Goal: Task Accomplishment & Management: Manage account settings

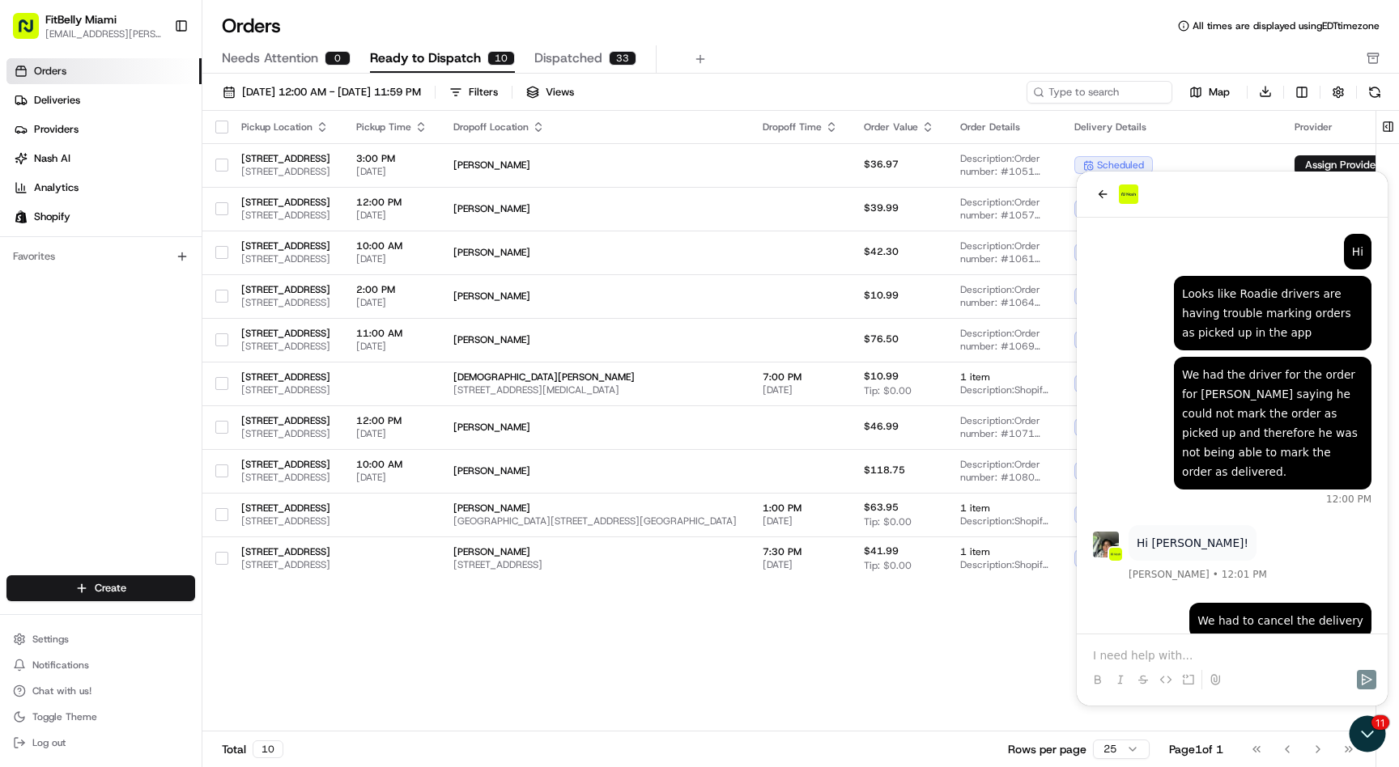
scroll to position [2086, 0]
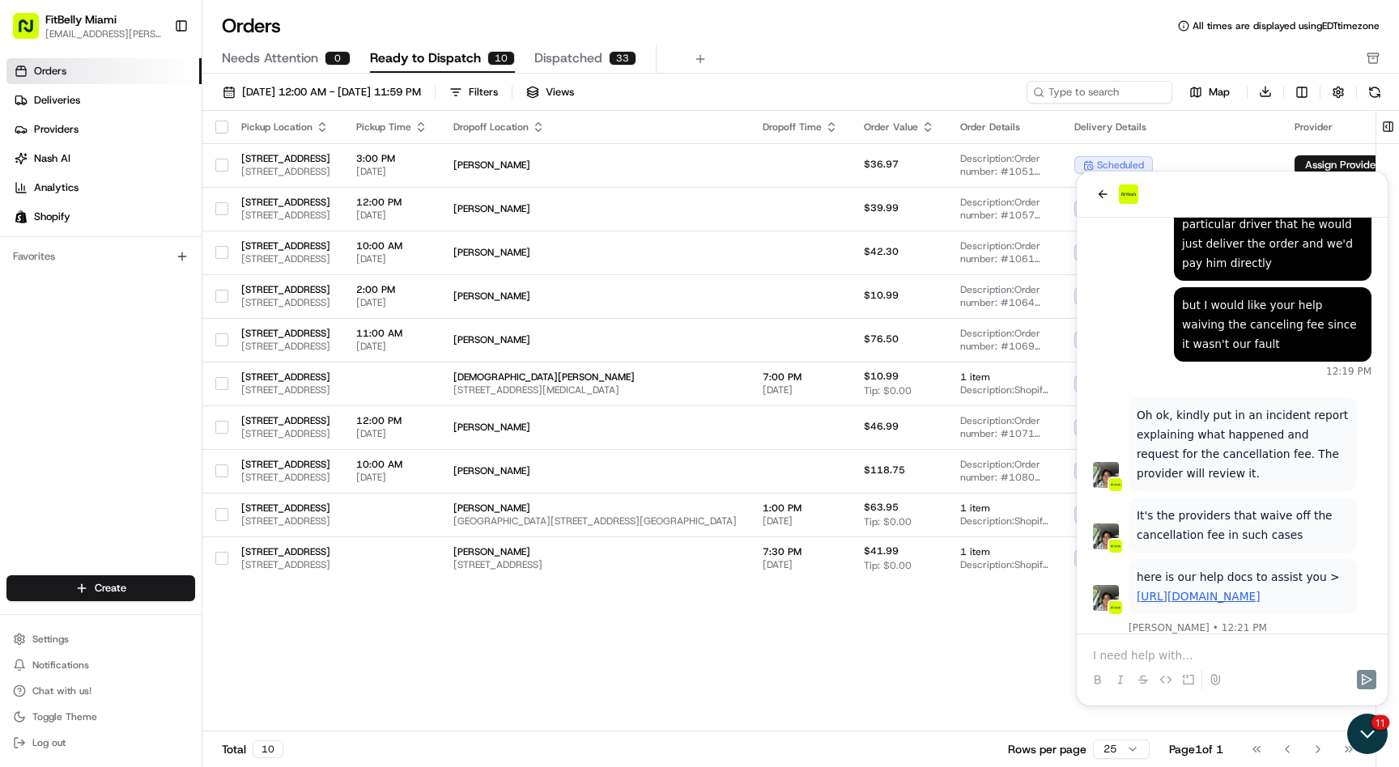
click at [1382, 727] on icon "Open customer support" at bounding box center [1367, 734] width 40 height 40
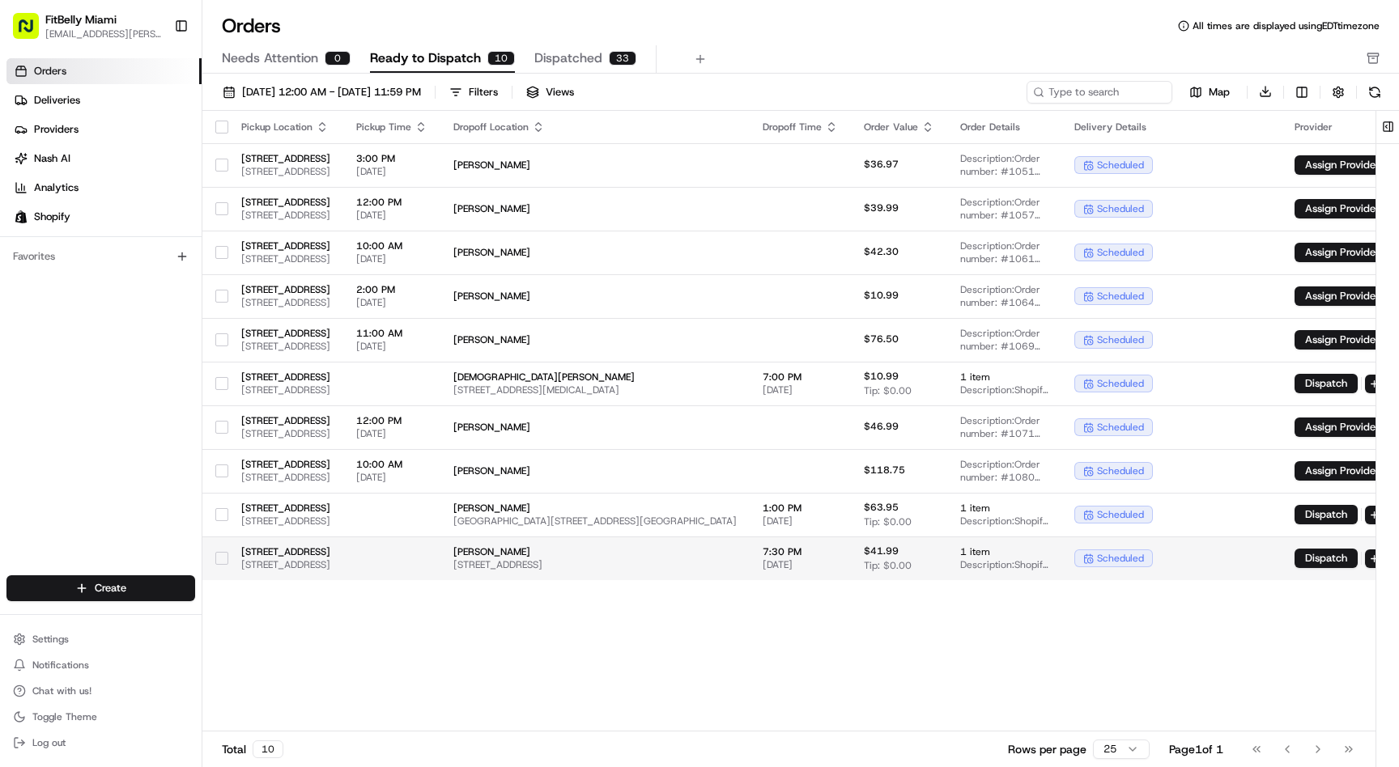
click at [440, 554] on td at bounding box center [391, 559] width 97 height 44
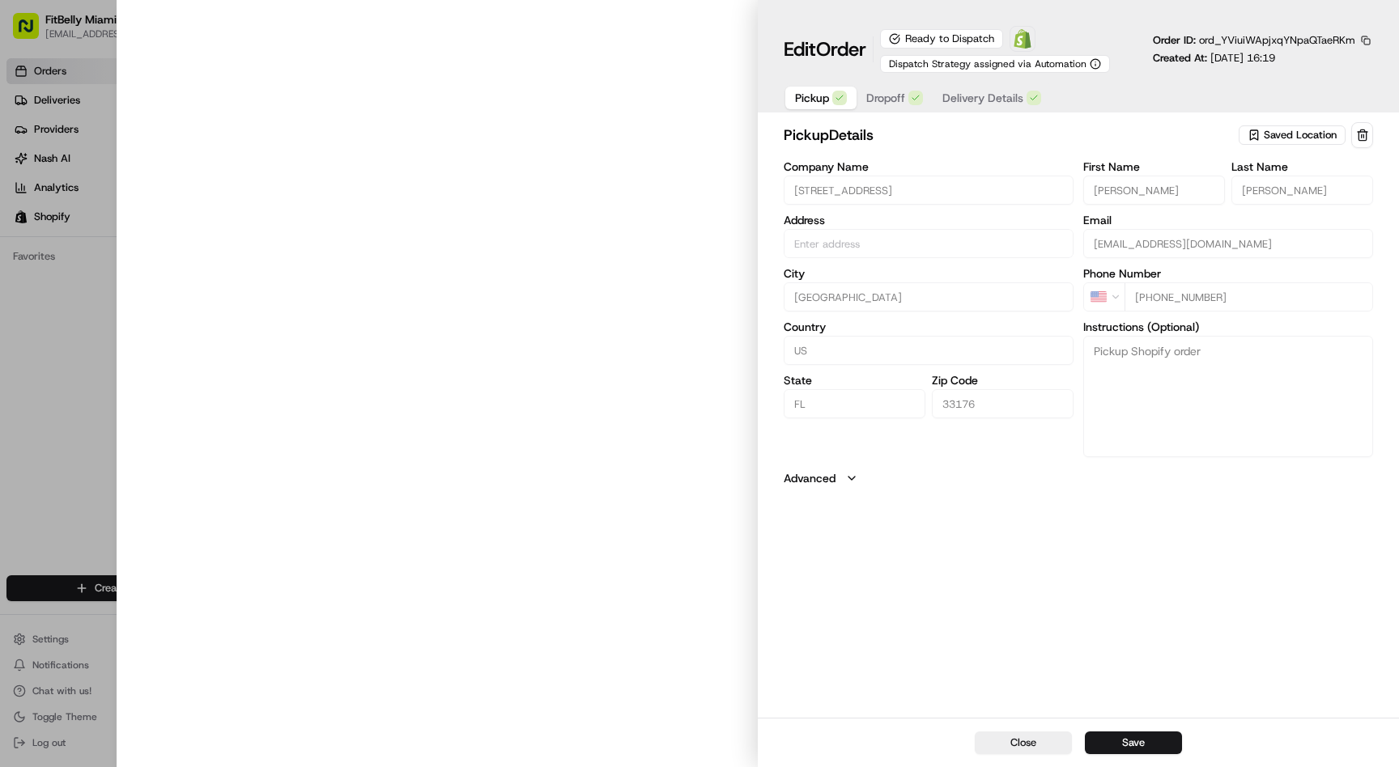
type input "[STREET_ADDRESS]"
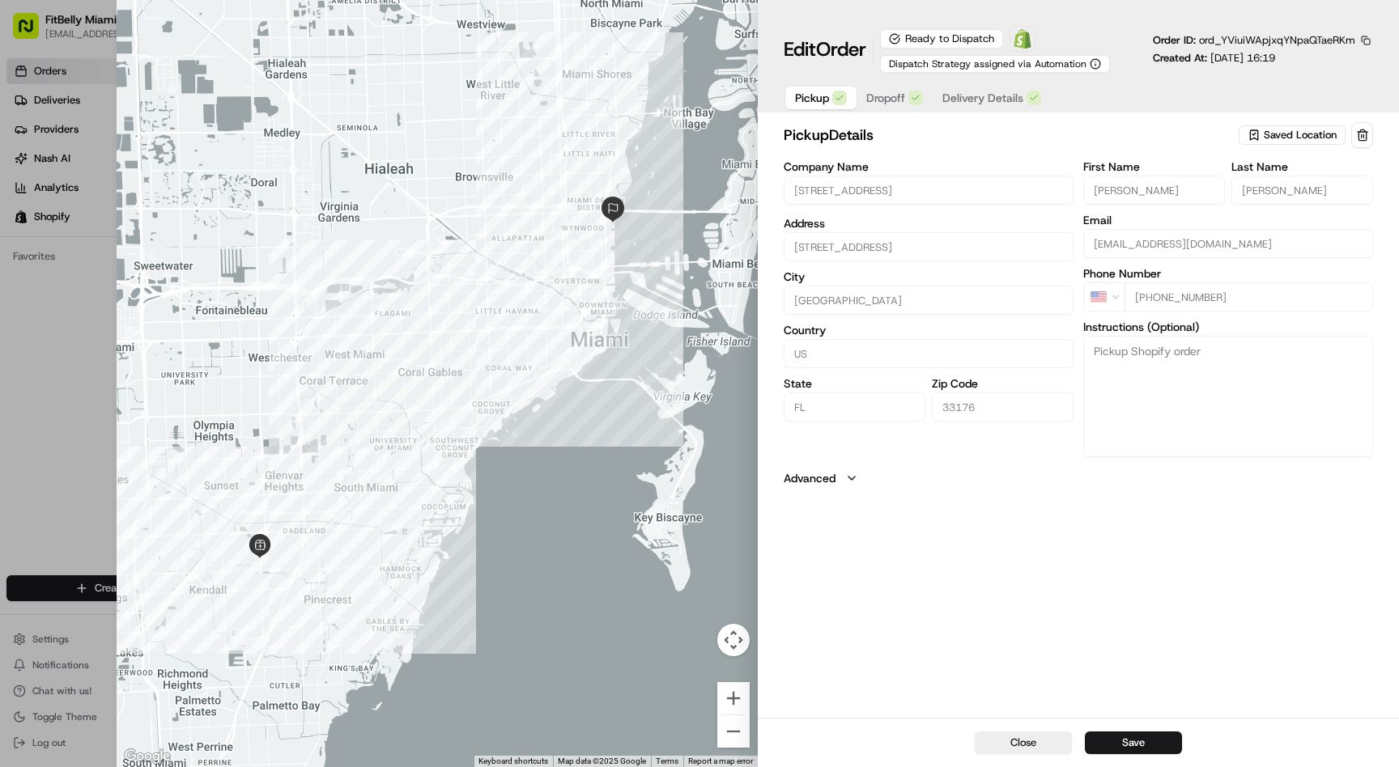
click at [990, 100] on span "Delivery Details" at bounding box center [982, 98] width 81 height 16
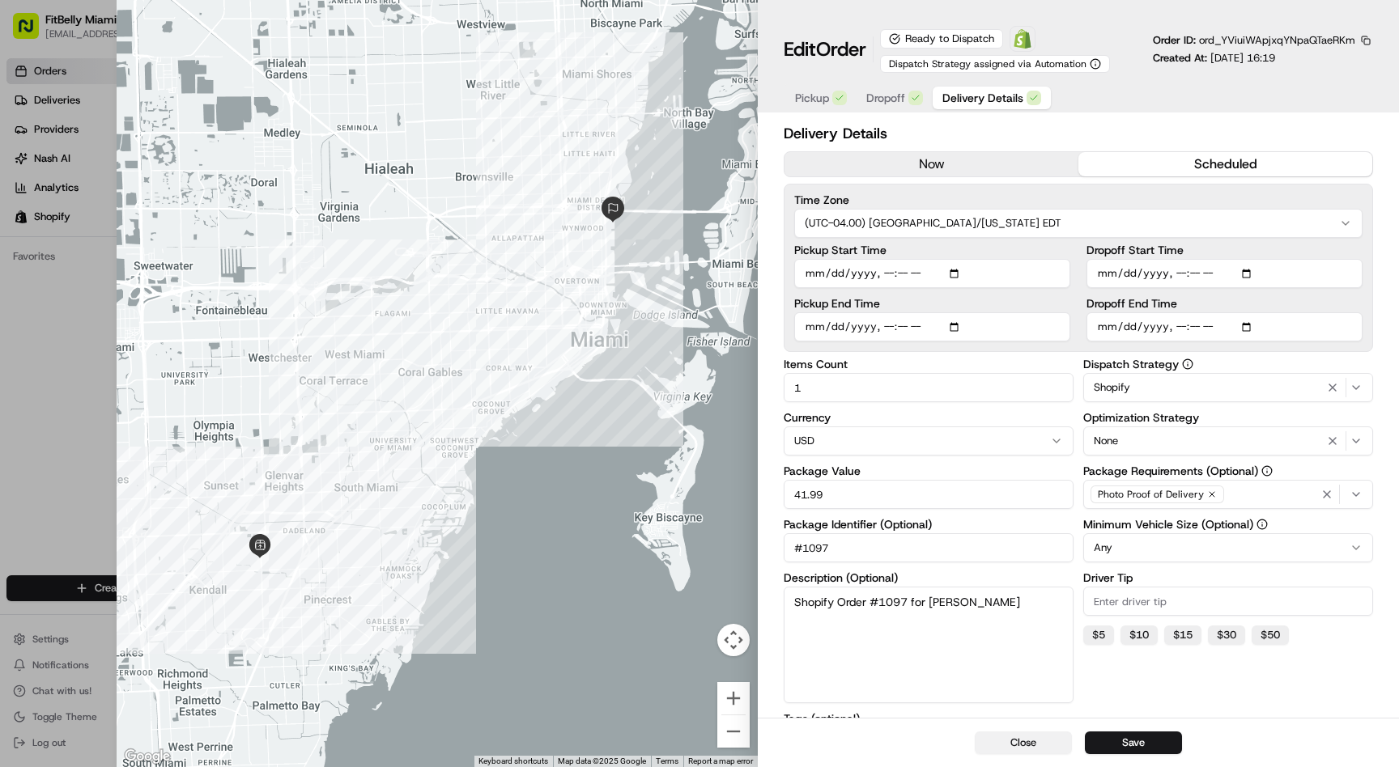
click at [998, 736] on button "Close" at bounding box center [1022, 743] width 97 height 23
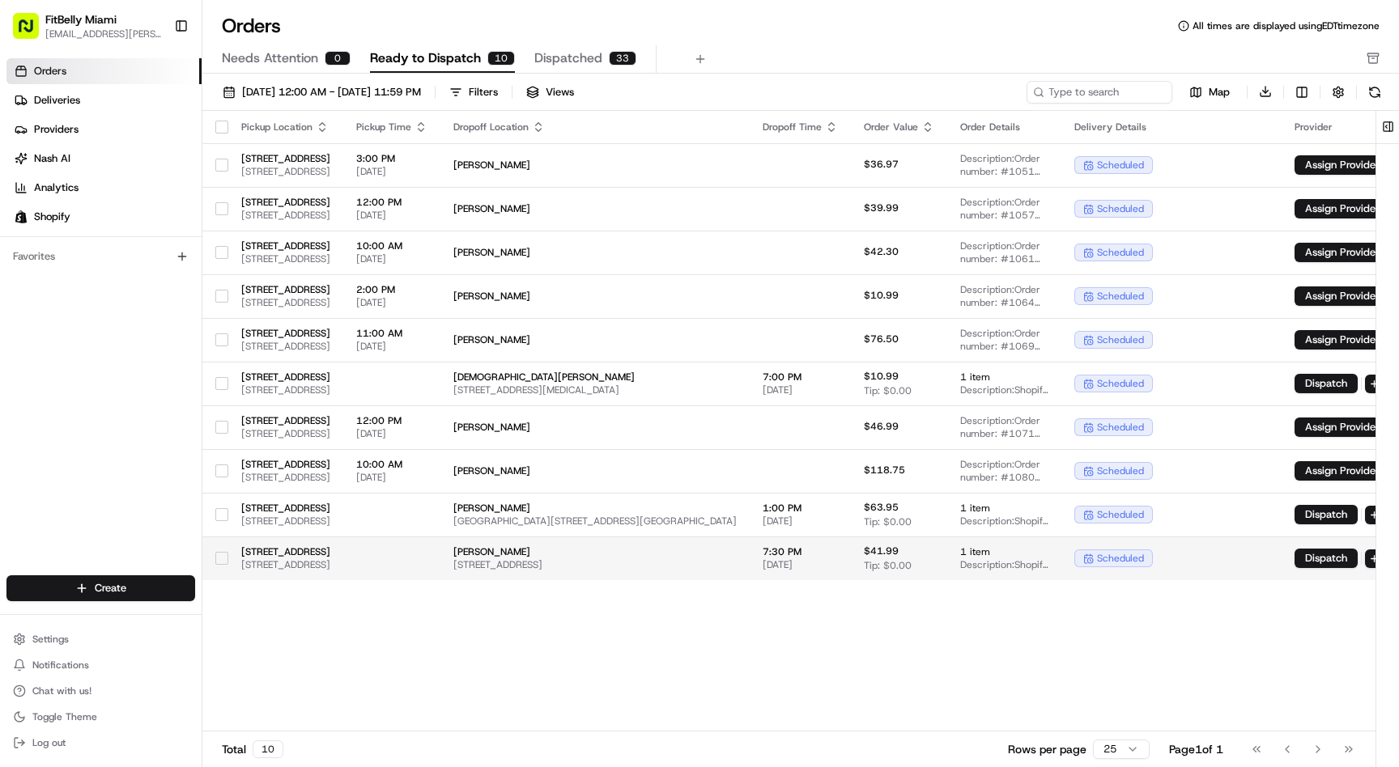
click at [223, 558] on button "button" at bounding box center [221, 558] width 13 height 13
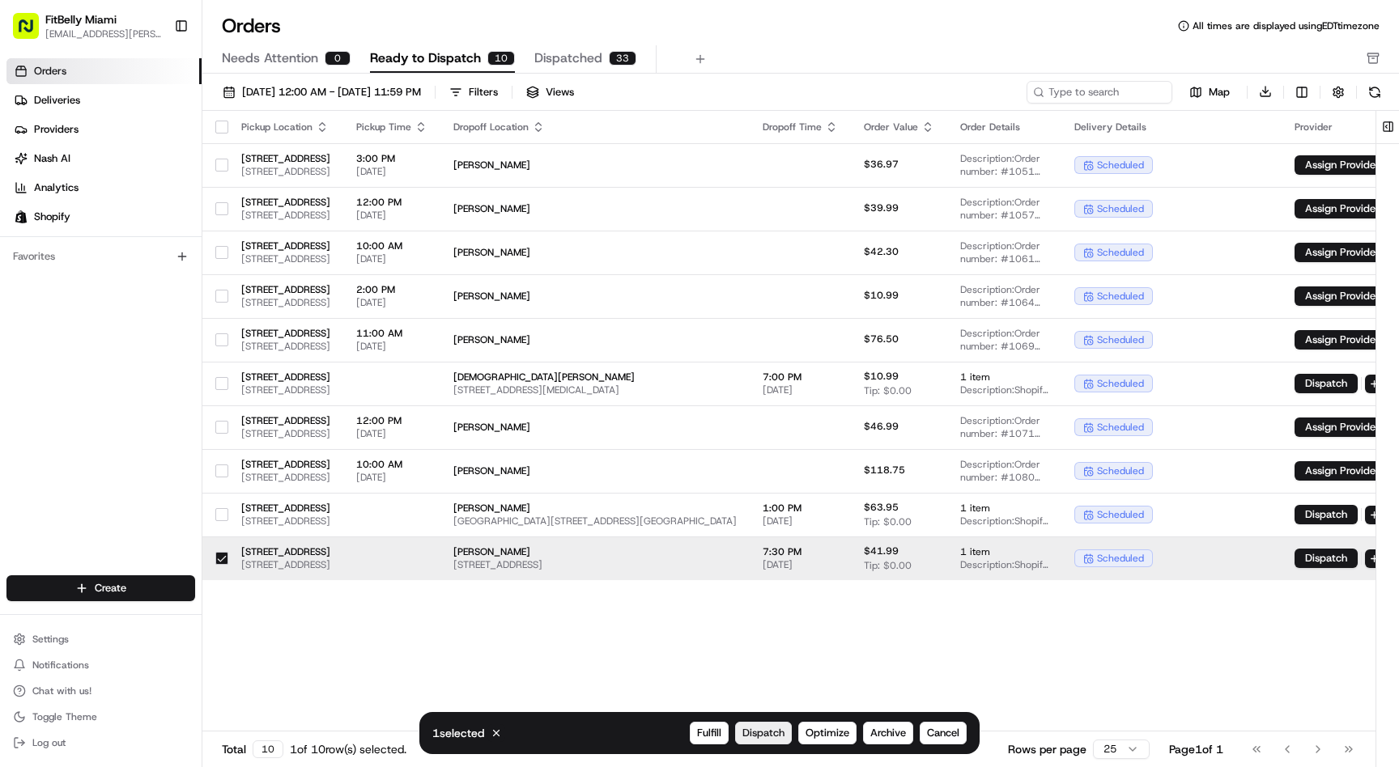
click at [761, 736] on span "Dispatch" at bounding box center [763, 733] width 42 height 15
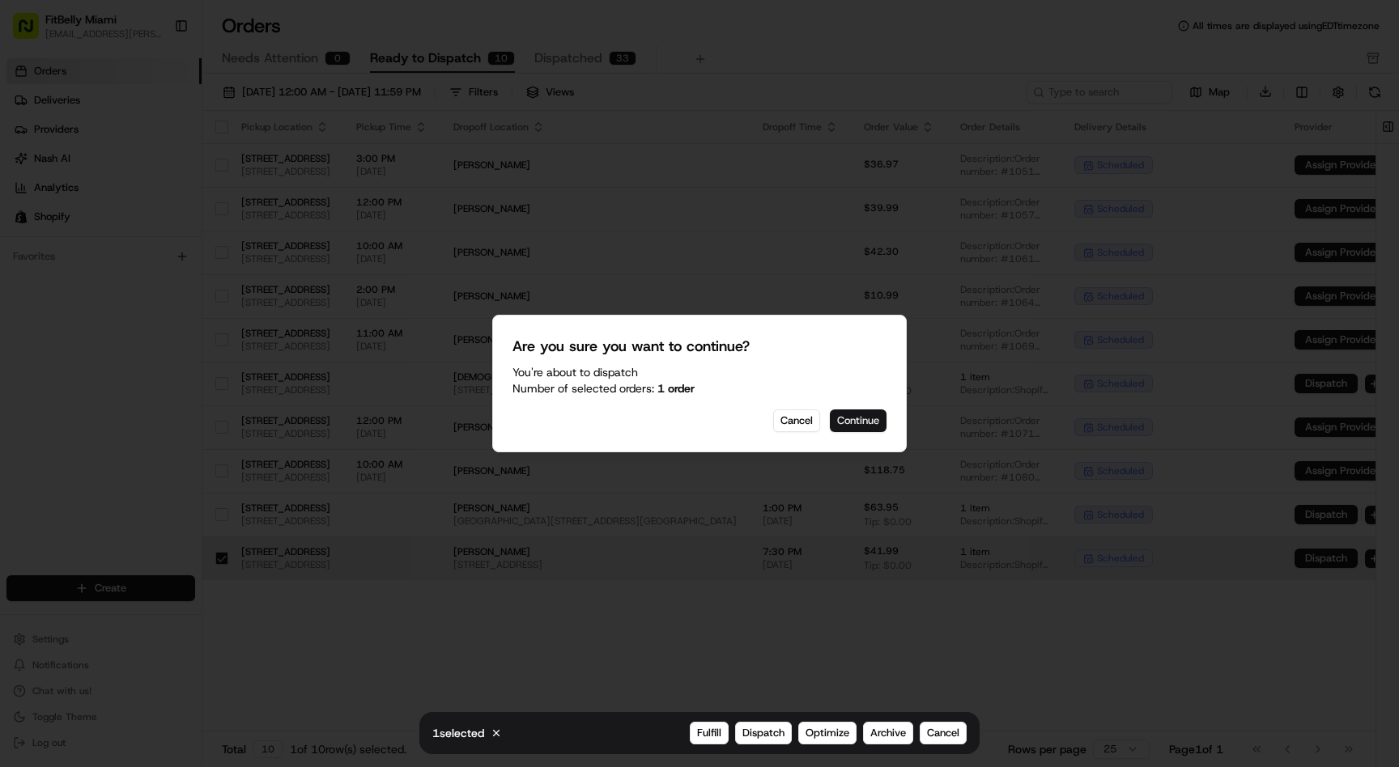
click at [861, 419] on button "Continue" at bounding box center [858, 421] width 57 height 23
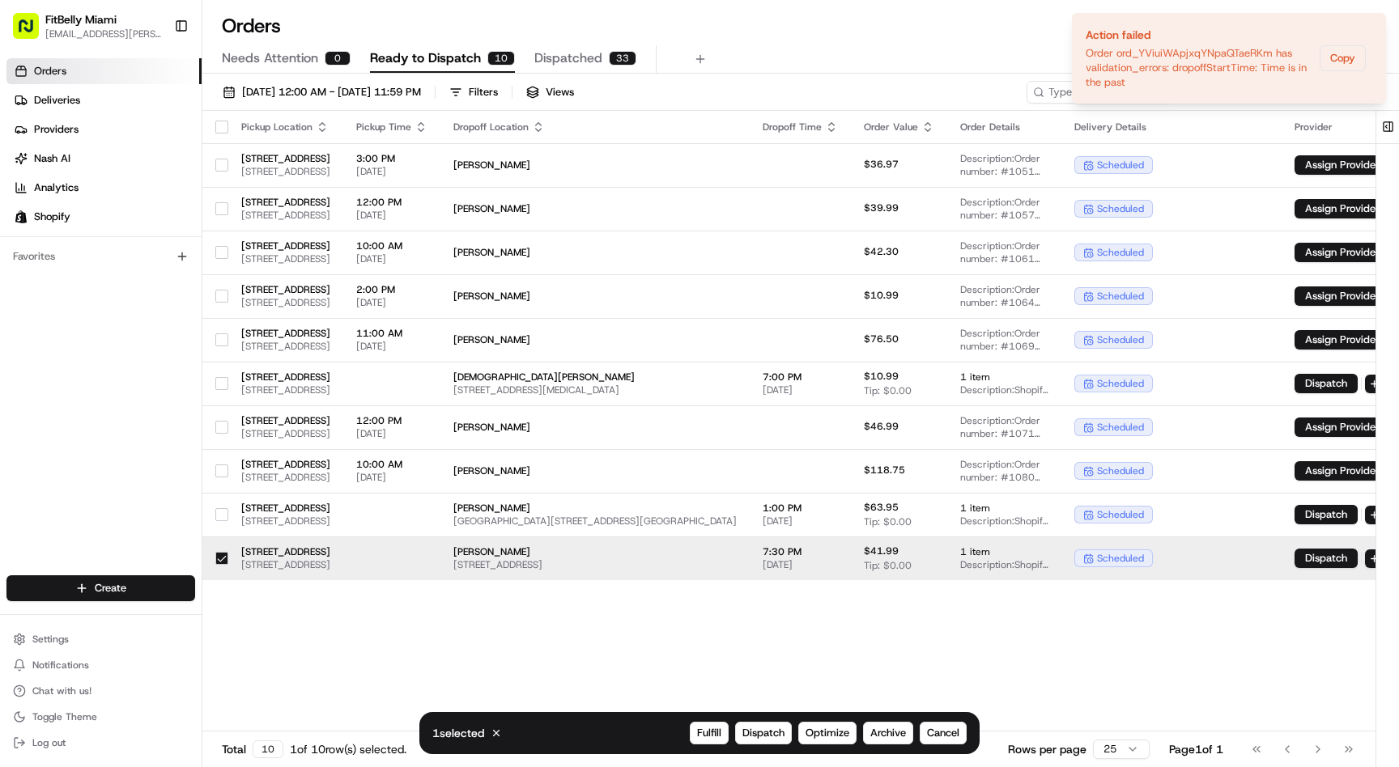
click at [440, 563] on td at bounding box center [391, 559] width 97 height 44
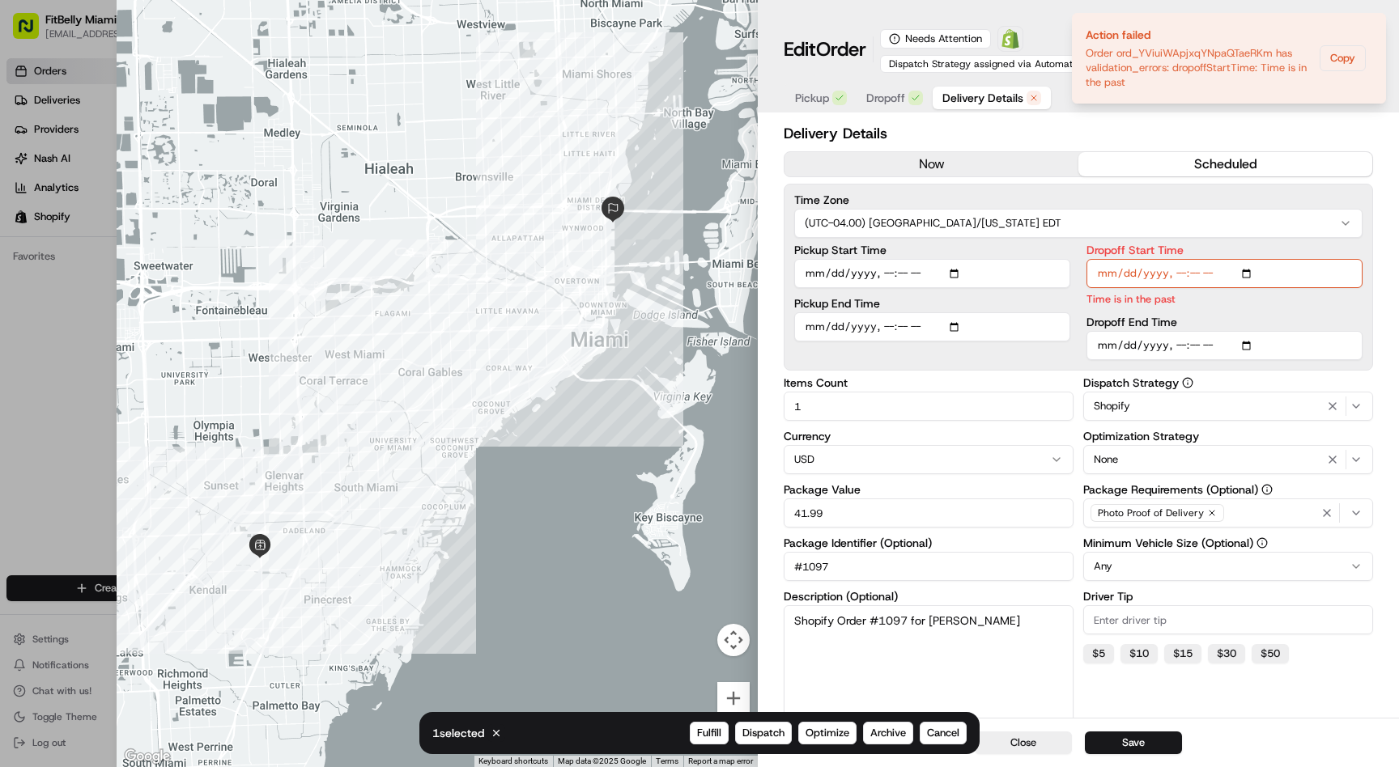
click at [1195, 275] on input "Dropoff Start Time" at bounding box center [1224, 273] width 276 height 29
click at [1183, 276] on input "Dropoff Start Time" at bounding box center [1224, 273] width 276 height 29
type input "2025-08-19T17:00"
click at [1139, 739] on button "Save" at bounding box center [1133, 743] width 97 height 23
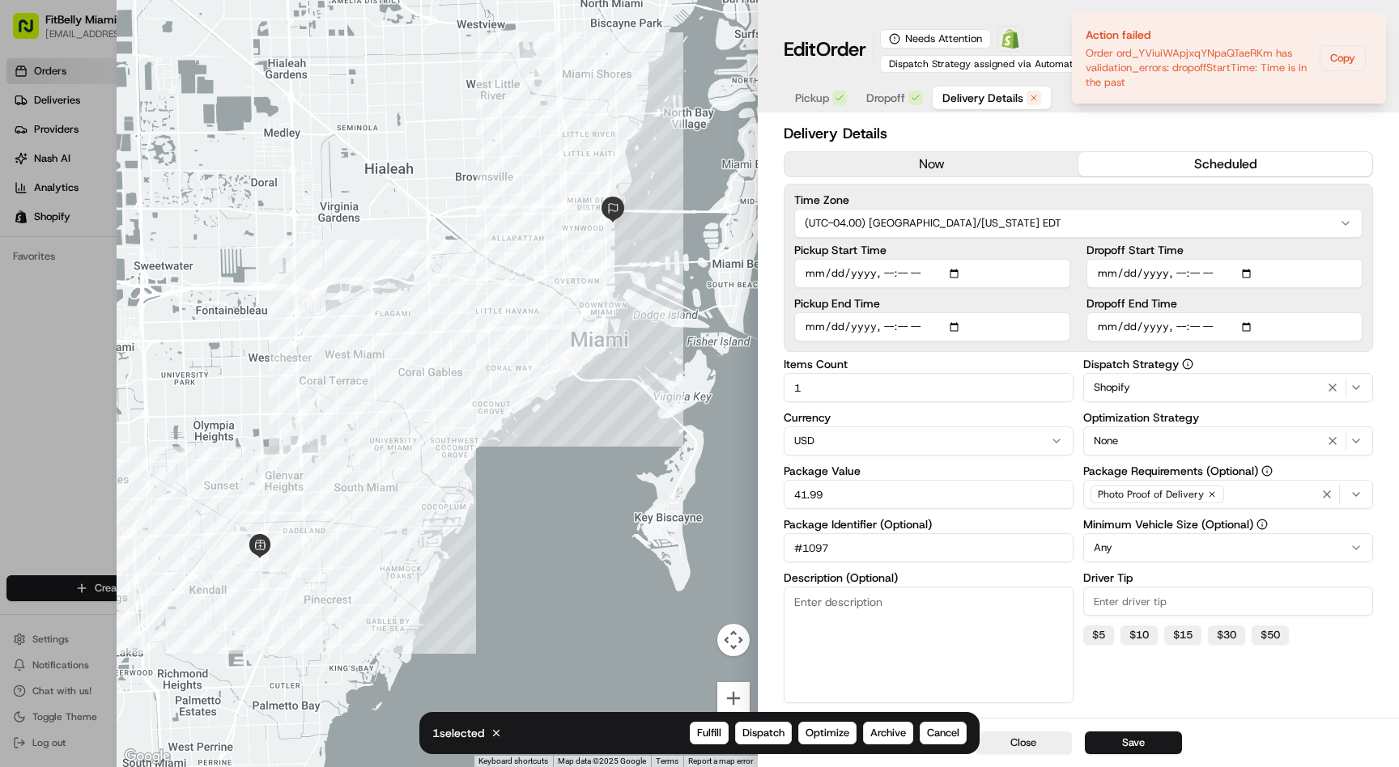
click at [77, 384] on div at bounding box center [699, 383] width 1399 height 767
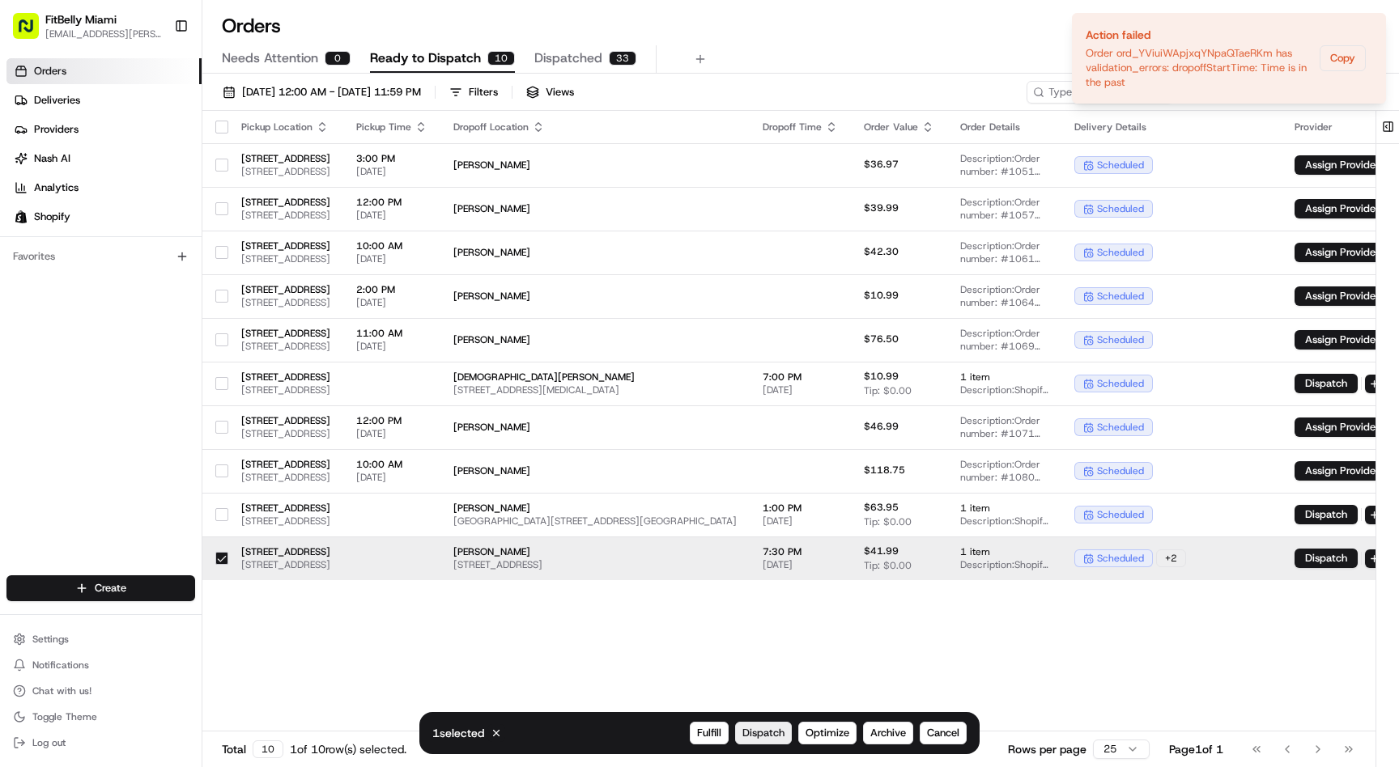
click at [766, 735] on span "Dispatch" at bounding box center [763, 733] width 42 height 15
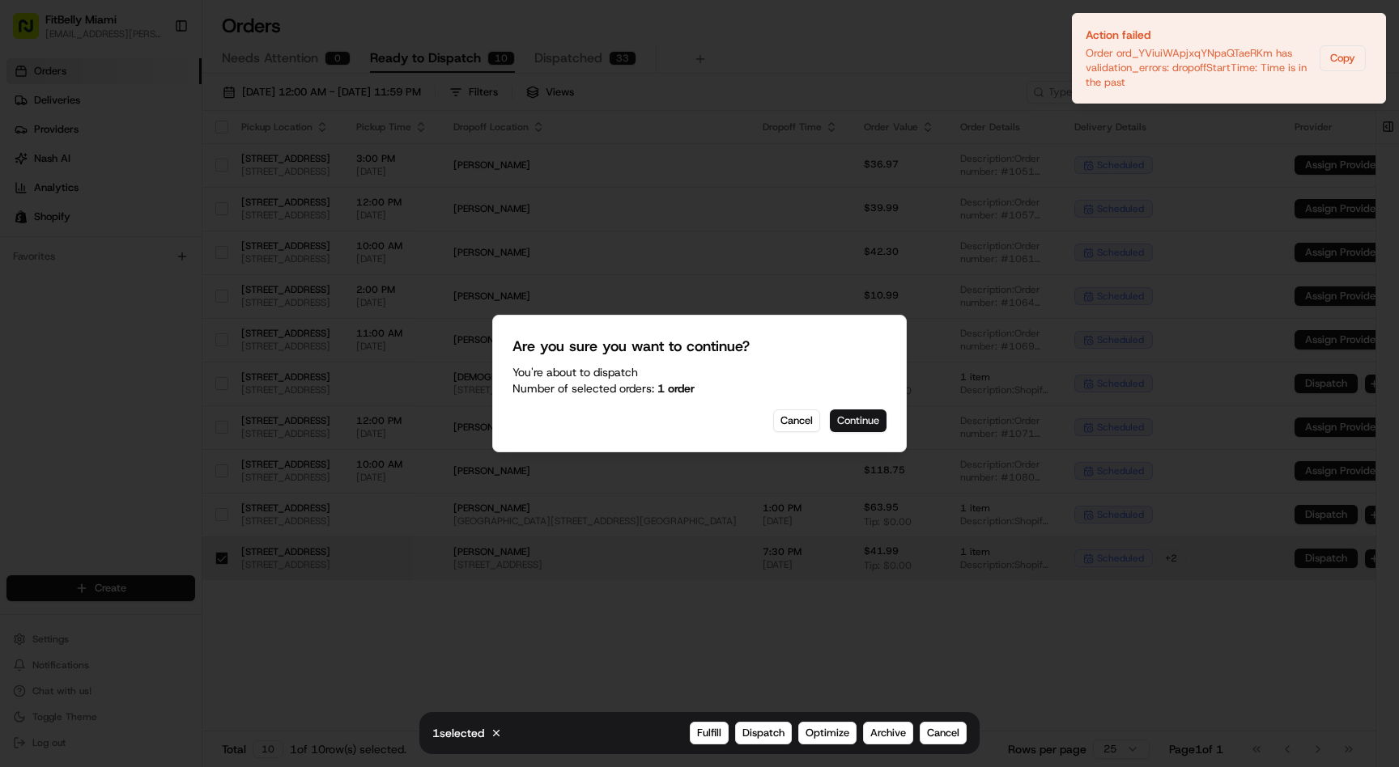
click at [861, 425] on button "Continue" at bounding box center [858, 421] width 57 height 23
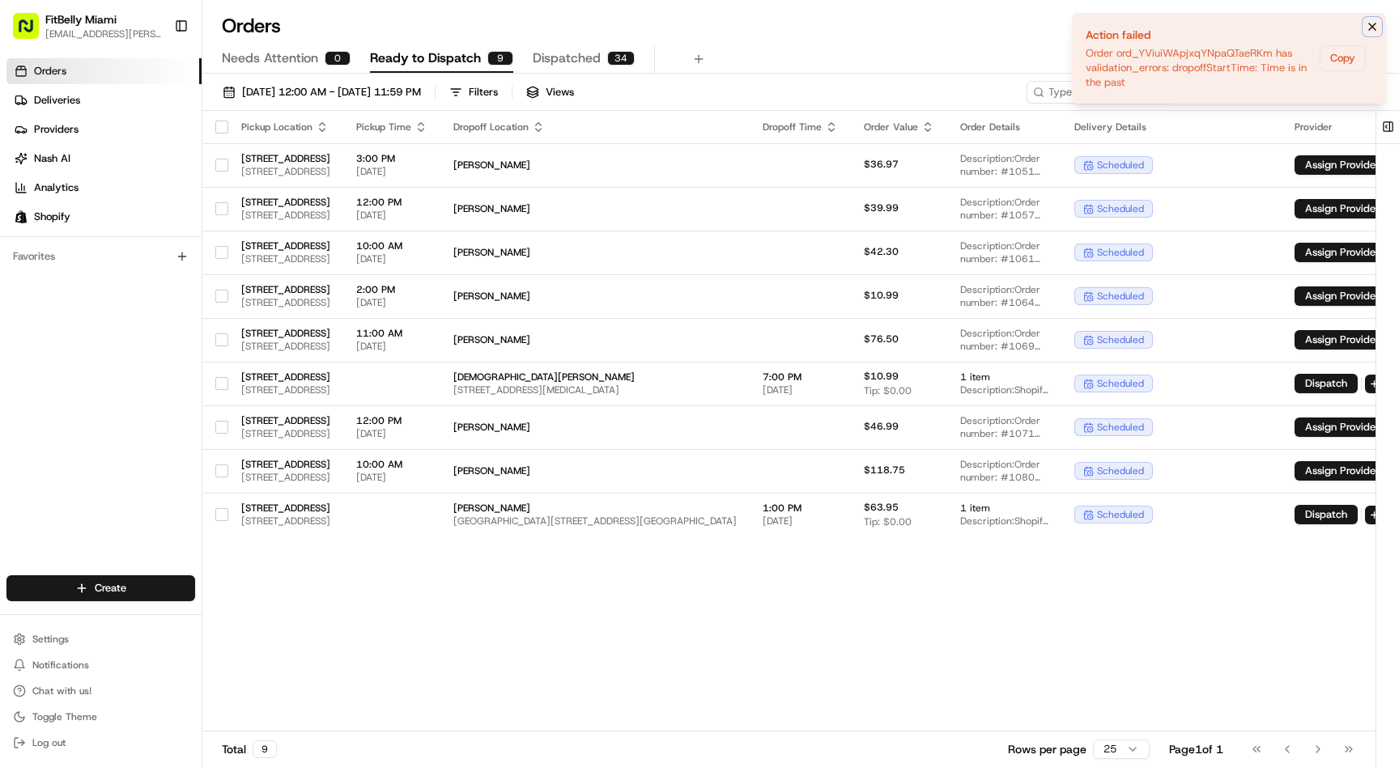
click at [1372, 26] on icon "Notifications (F8)" at bounding box center [1372, 26] width 6 height 6
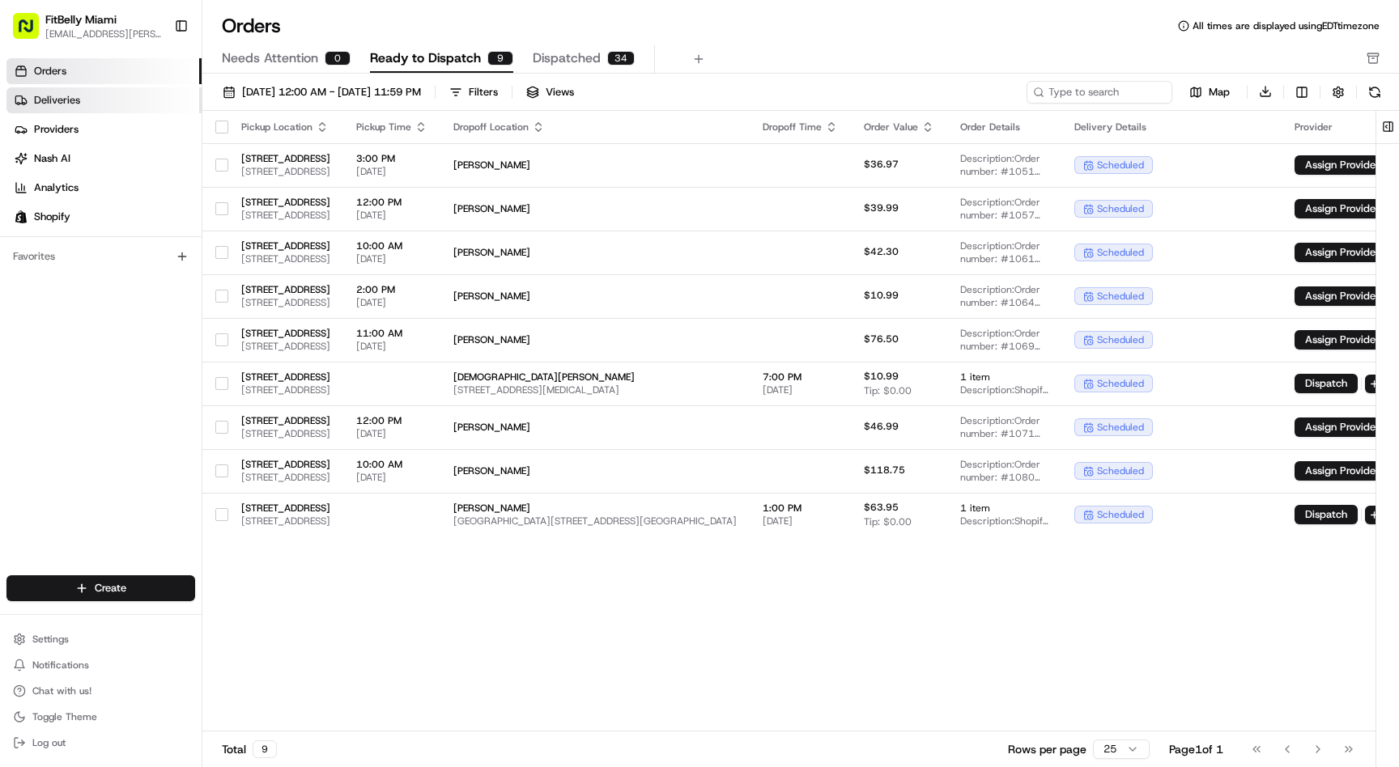
click at [138, 98] on link "Deliveries" at bounding box center [103, 100] width 195 height 26
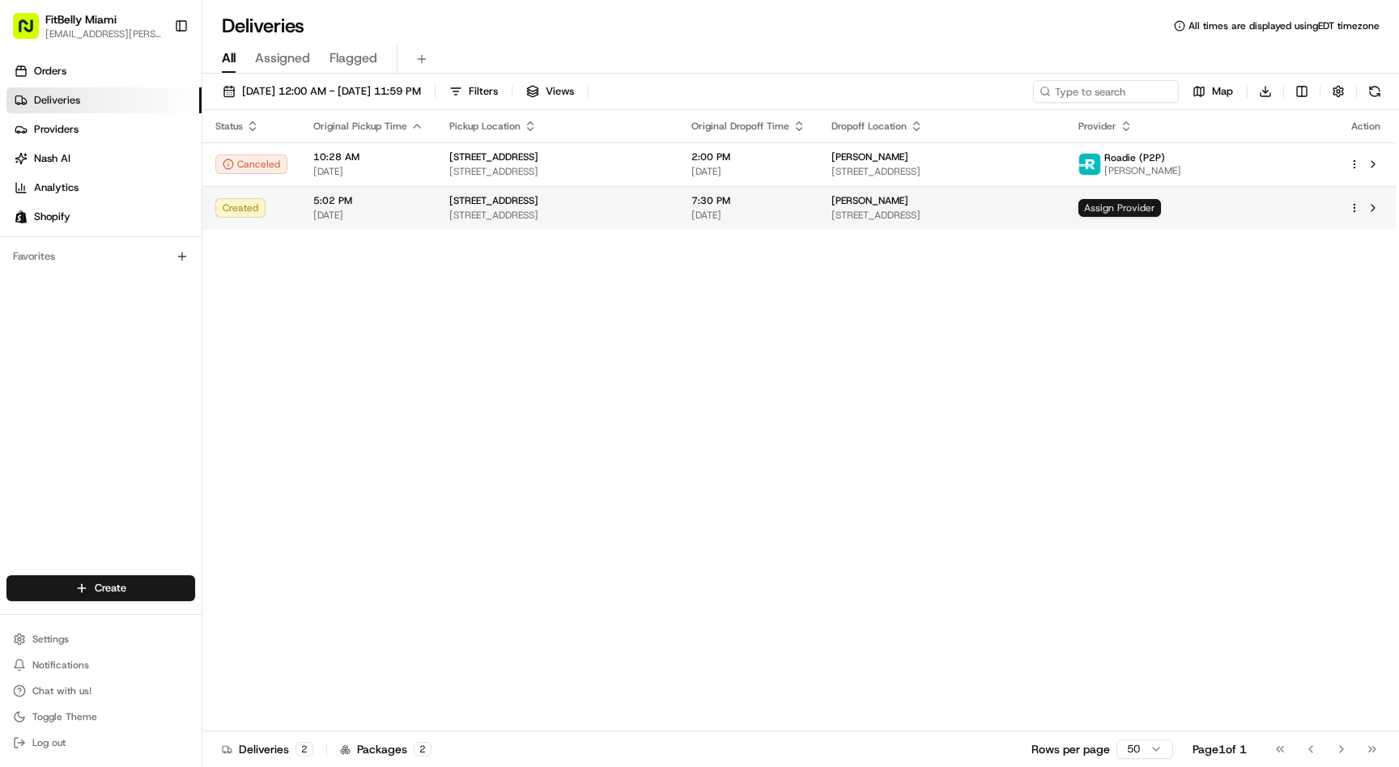
click at [1161, 207] on span "Assign Provider" at bounding box center [1119, 208] width 83 height 18
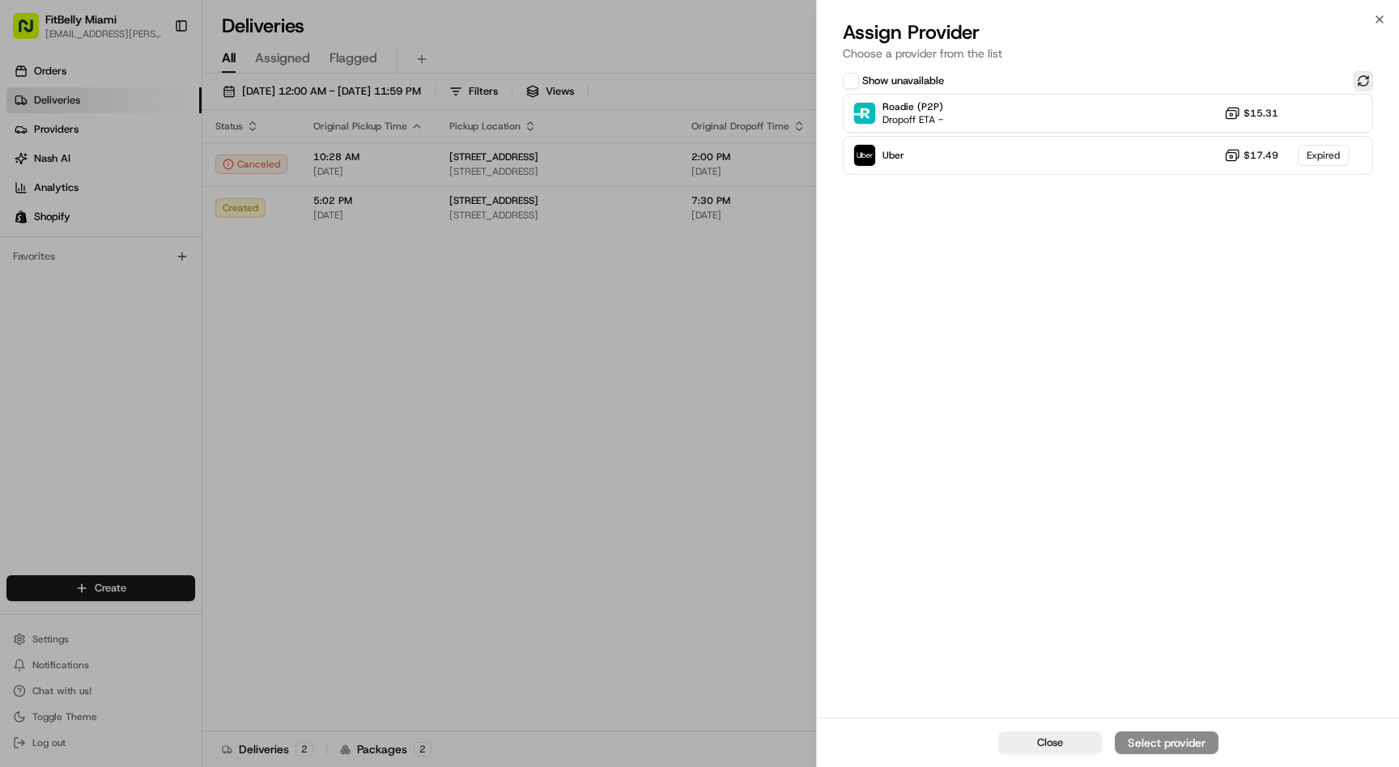
click at [1368, 79] on button at bounding box center [1362, 80] width 19 height 19
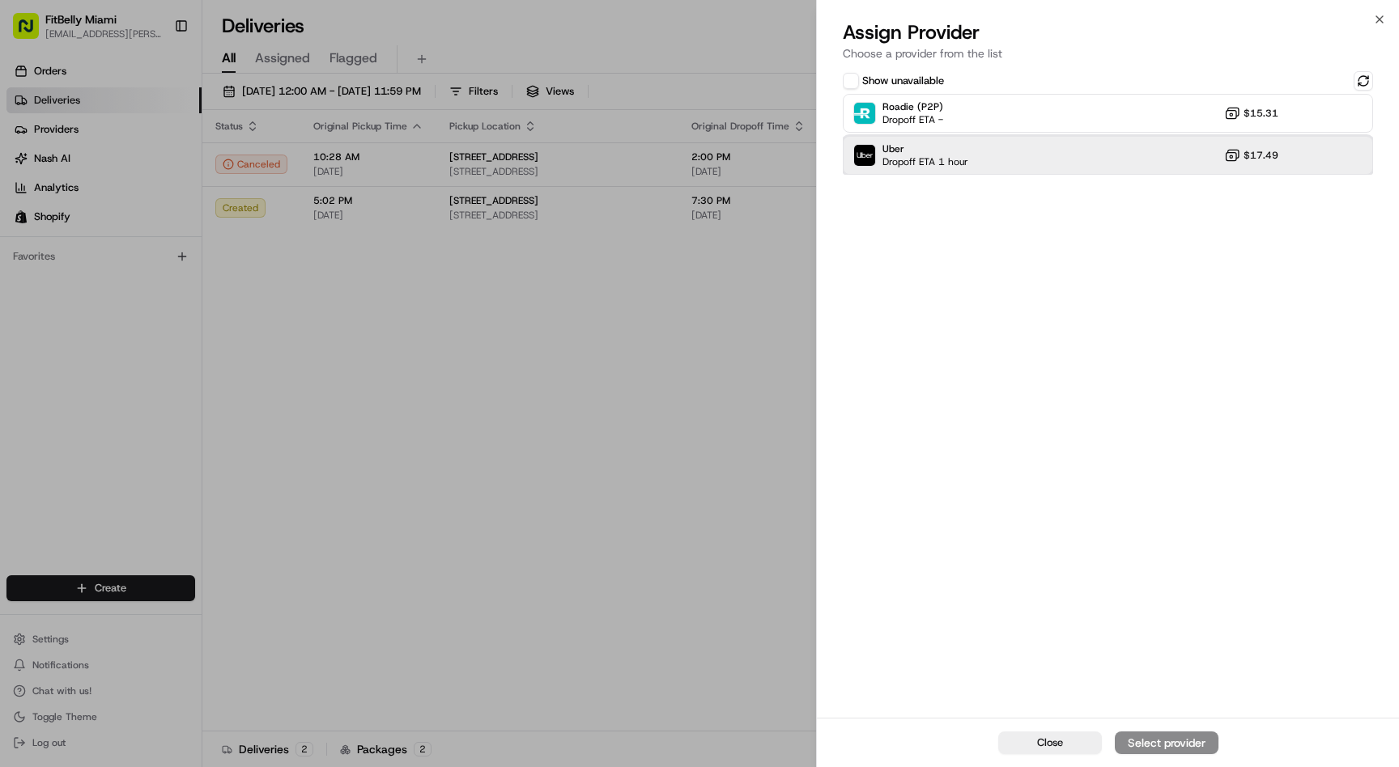
click at [1013, 149] on div "Uber Dropoff ETA 1 hour $17.49" at bounding box center [1108, 155] width 530 height 39
click at [1148, 748] on div "Assign Provider" at bounding box center [1166, 743] width 79 height 16
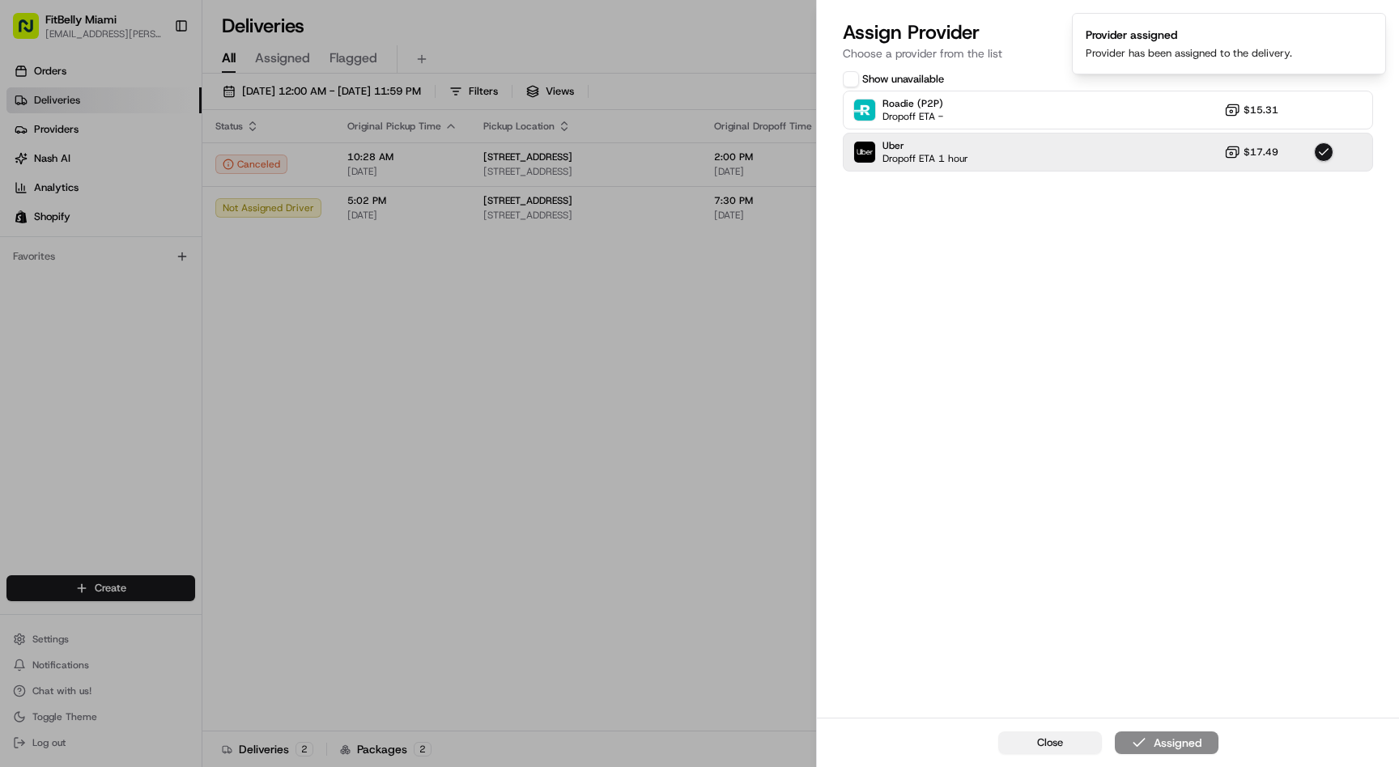
click at [1071, 744] on button "Close" at bounding box center [1050, 743] width 104 height 23
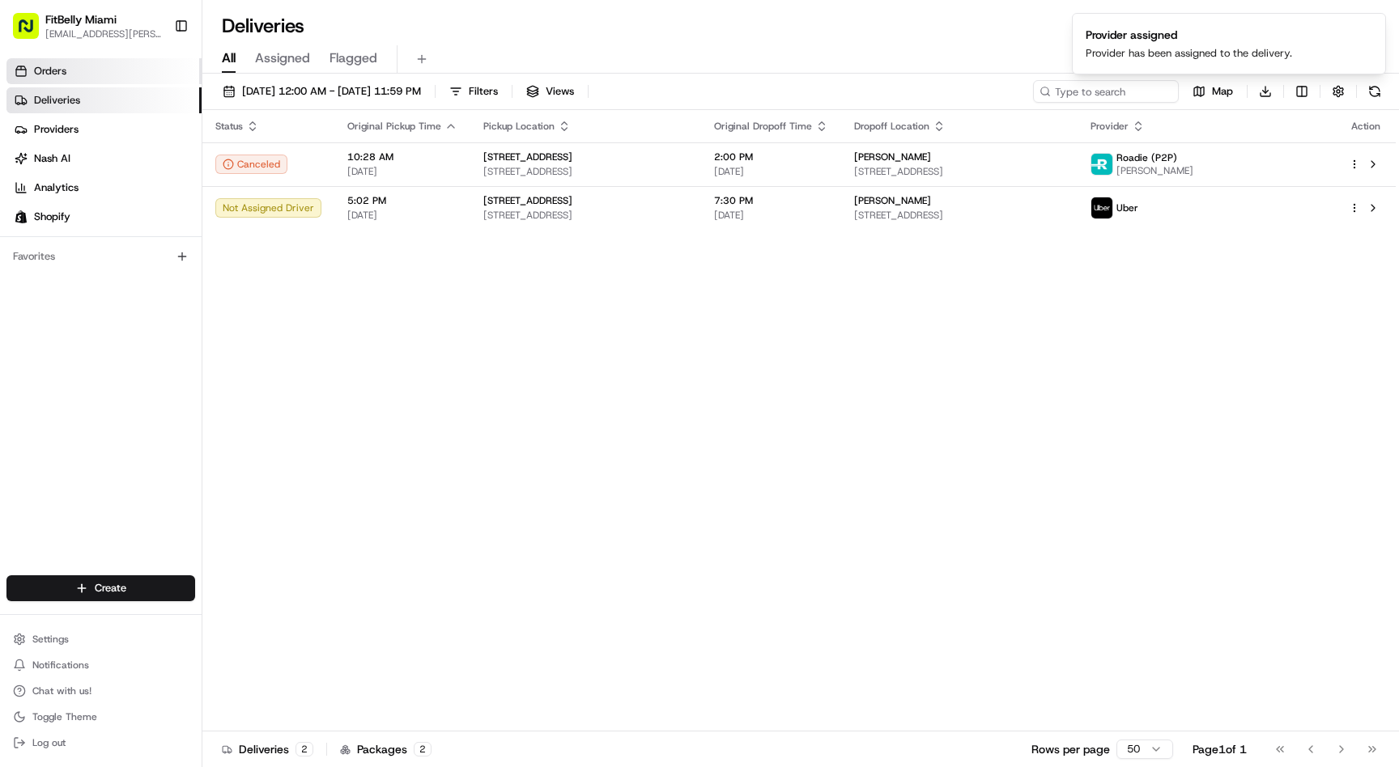
click at [52, 73] on span "Orders" at bounding box center [50, 71] width 32 height 15
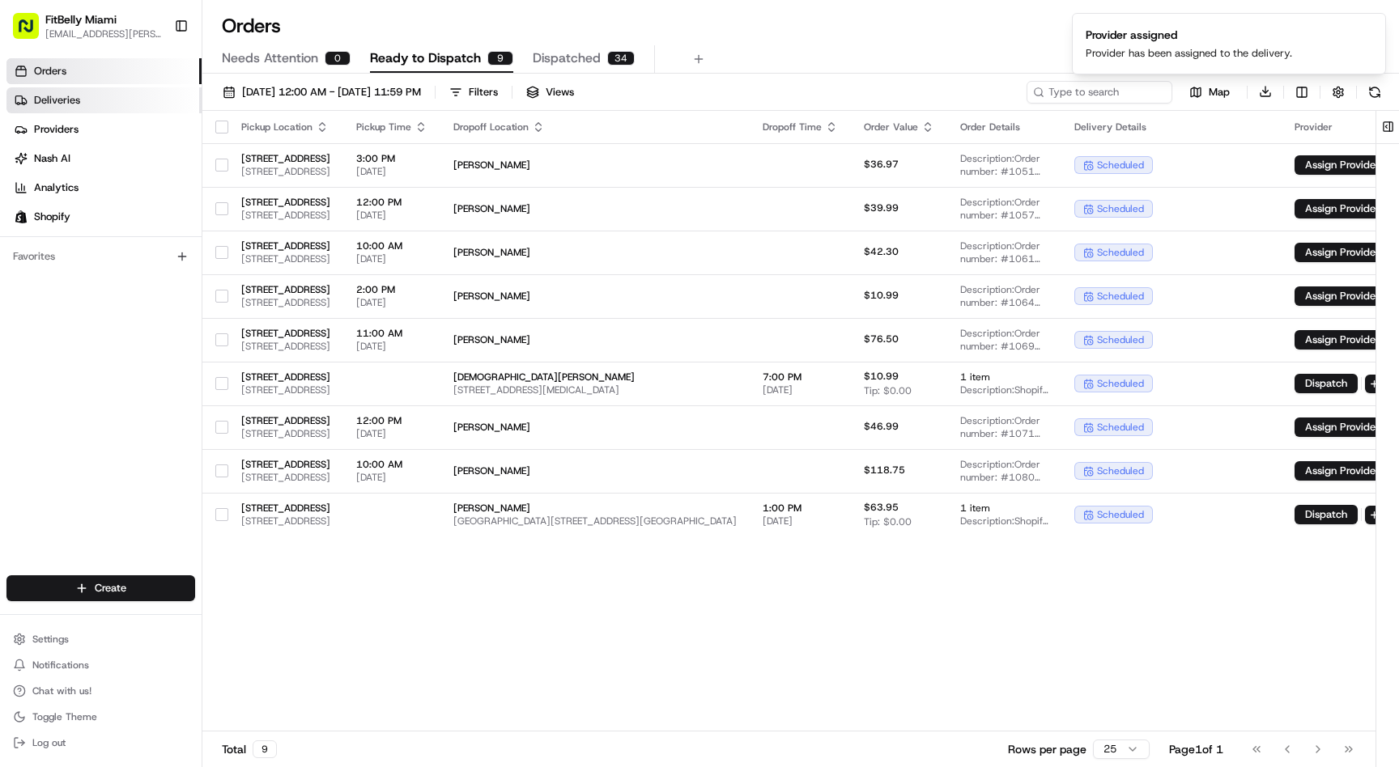
click at [95, 103] on link "Deliveries" at bounding box center [103, 100] width 195 height 26
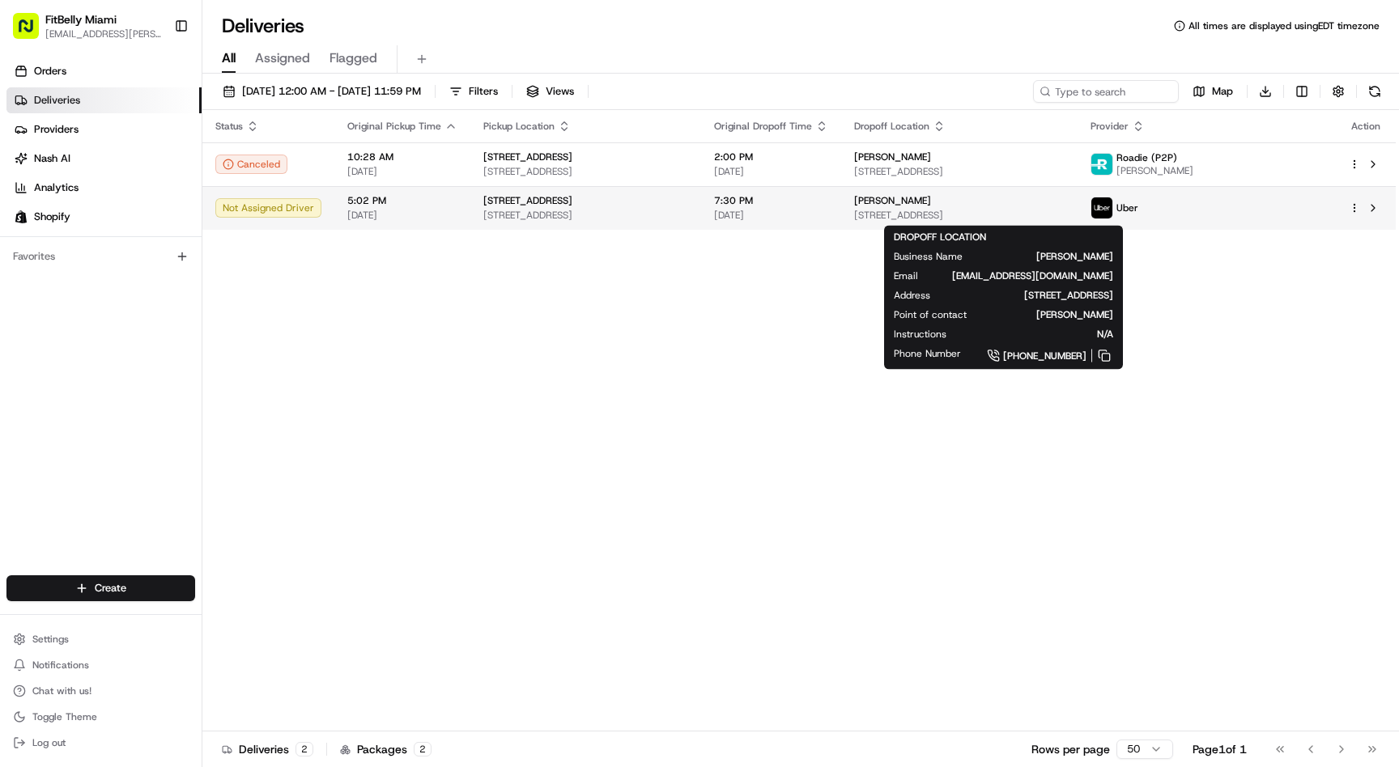
click at [1063, 210] on span "[STREET_ADDRESS]" at bounding box center [959, 215] width 210 height 13
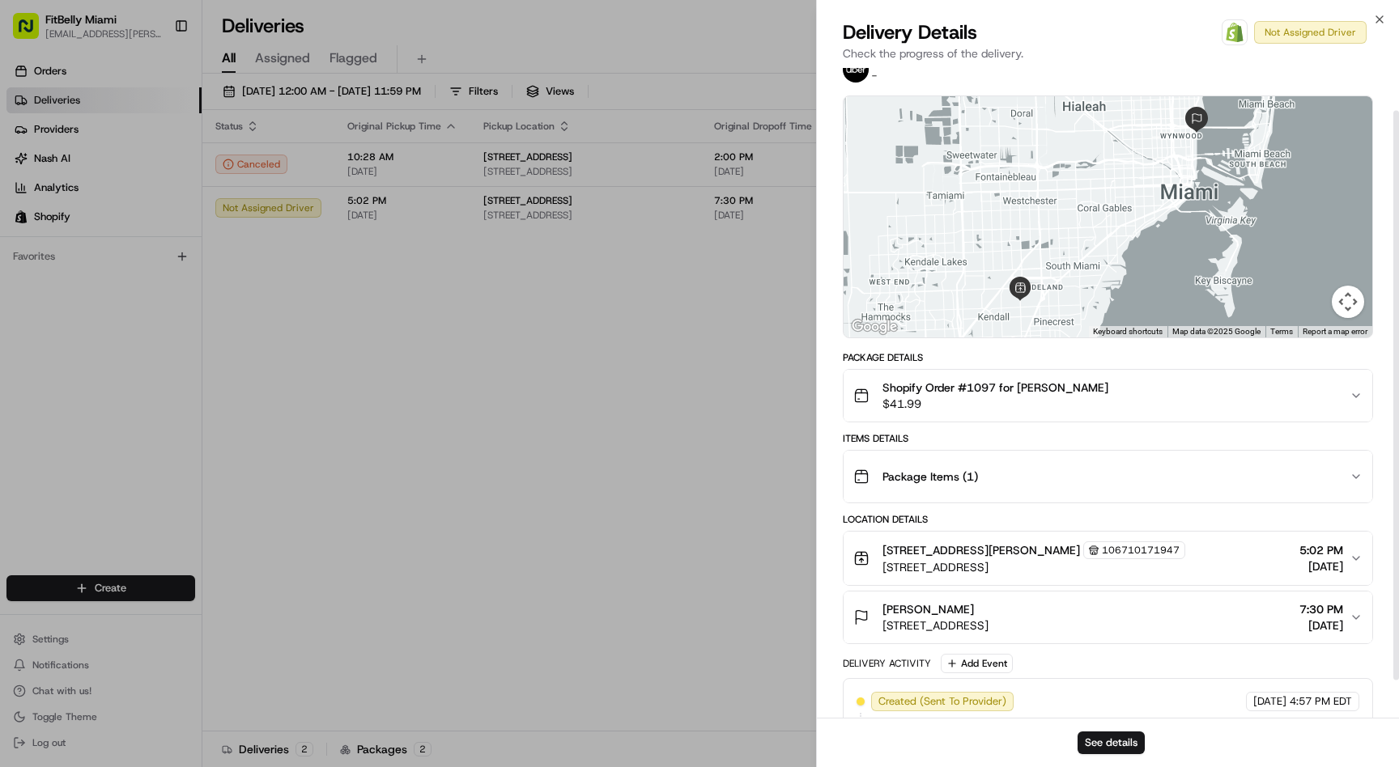
scroll to position [91, 0]
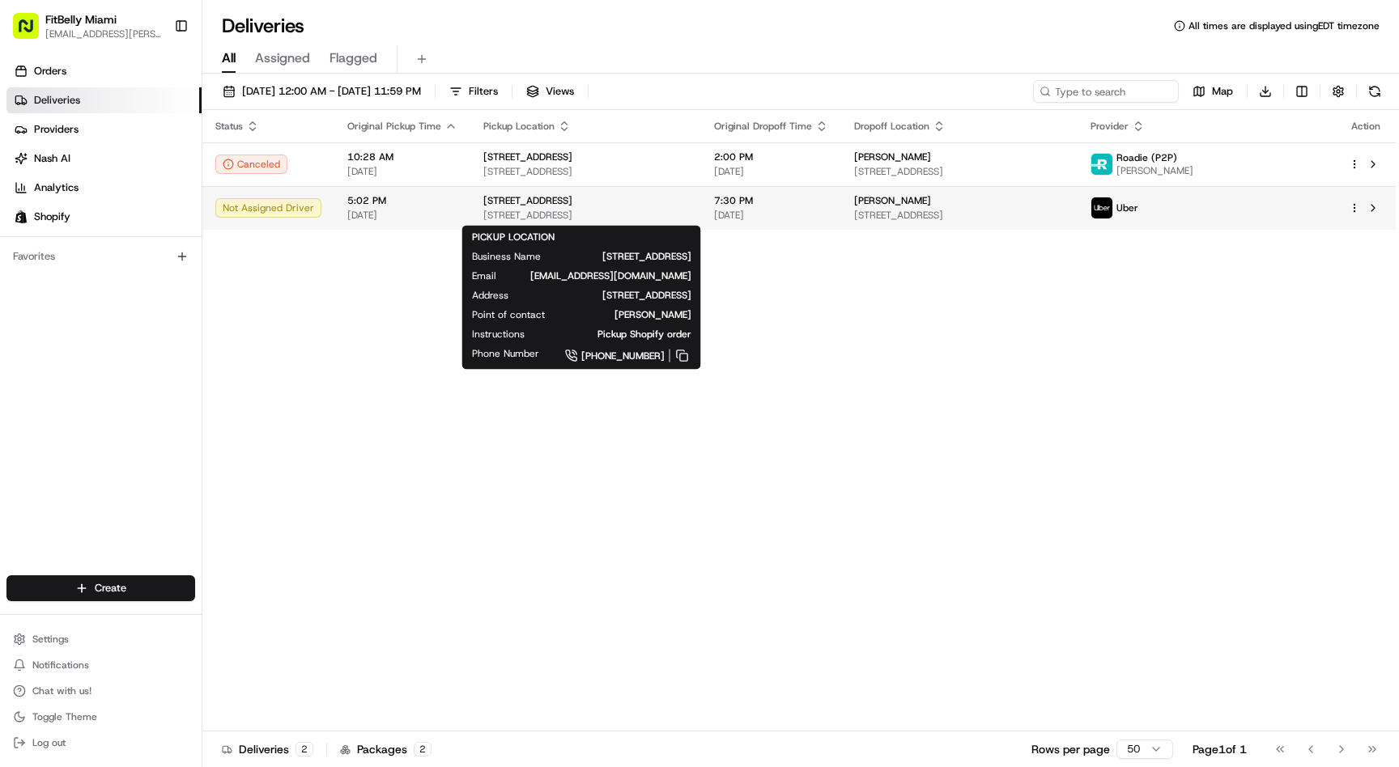
click at [667, 195] on div "[STREET_ADDRESS]" at bounding box center [585, 200] width 205 height 13
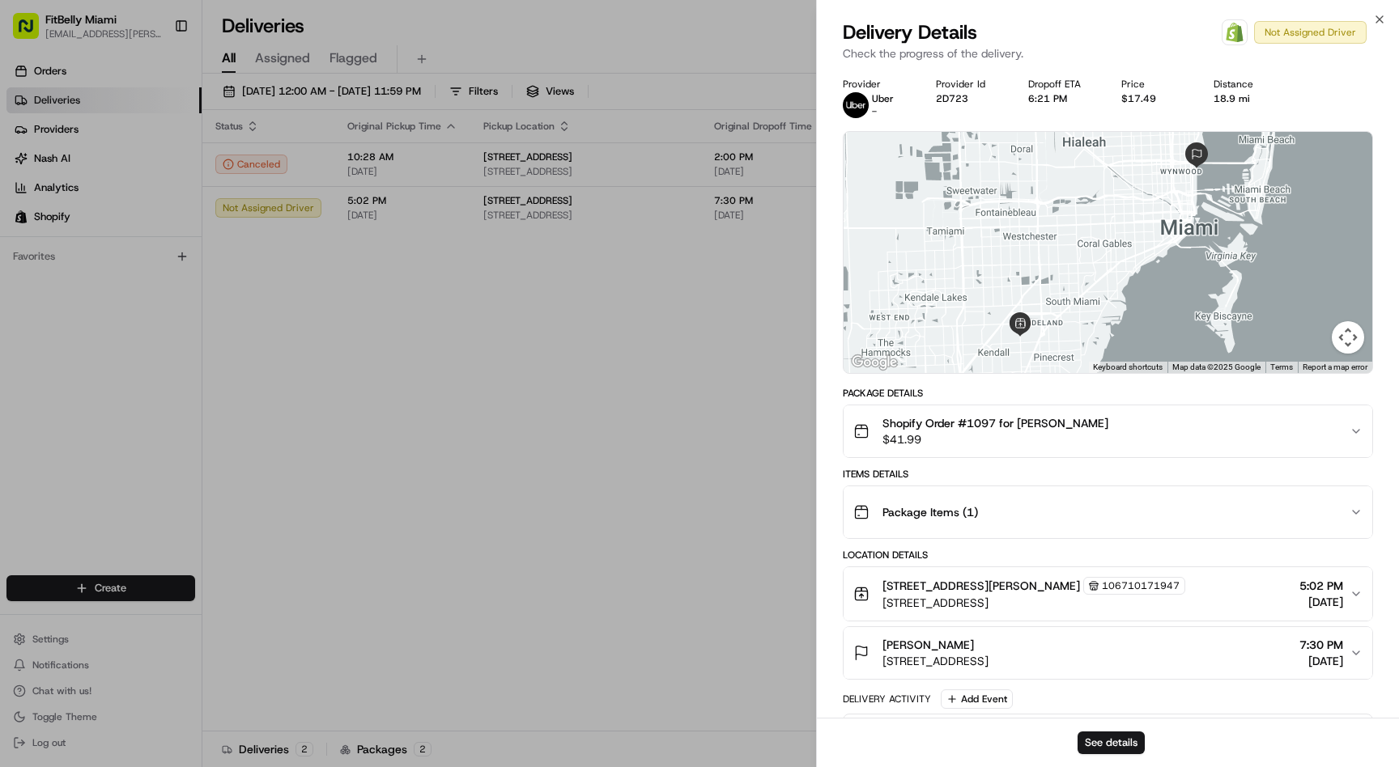
scroll to position [91, 0]
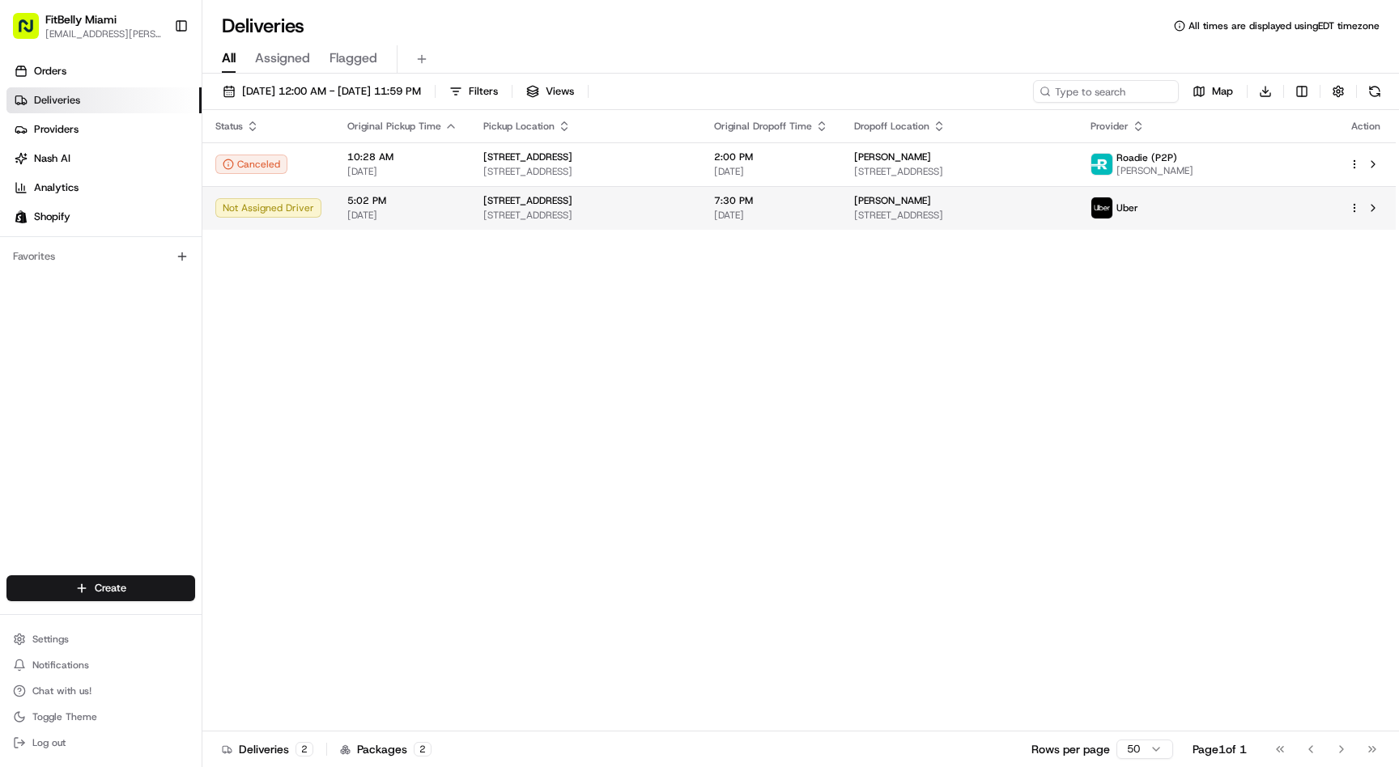
click at [1063, 208] on div "David Miller 650 NE 32nd St #1502, Miami, FL 33137, USA" at bounding box center [959, 208] width 210 height 28
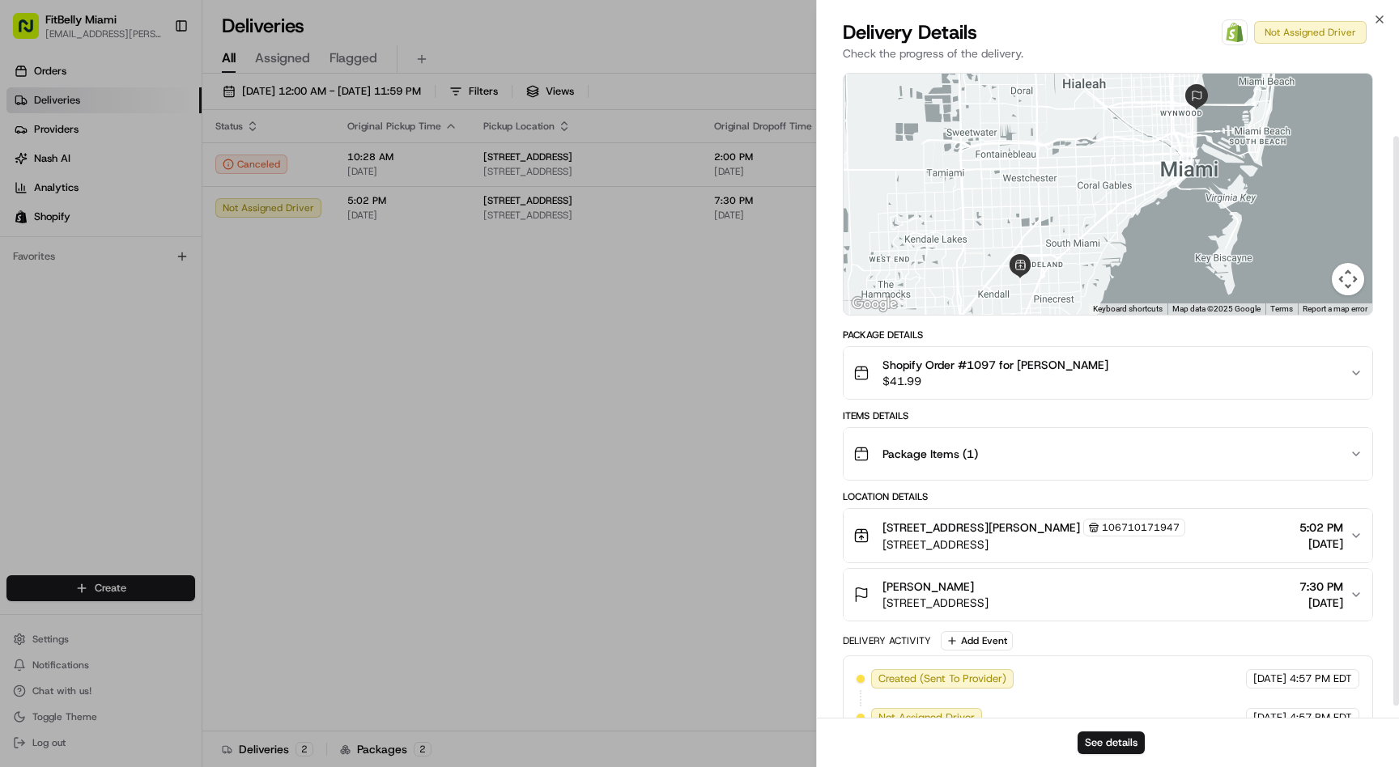
scroll to position [91, 0]
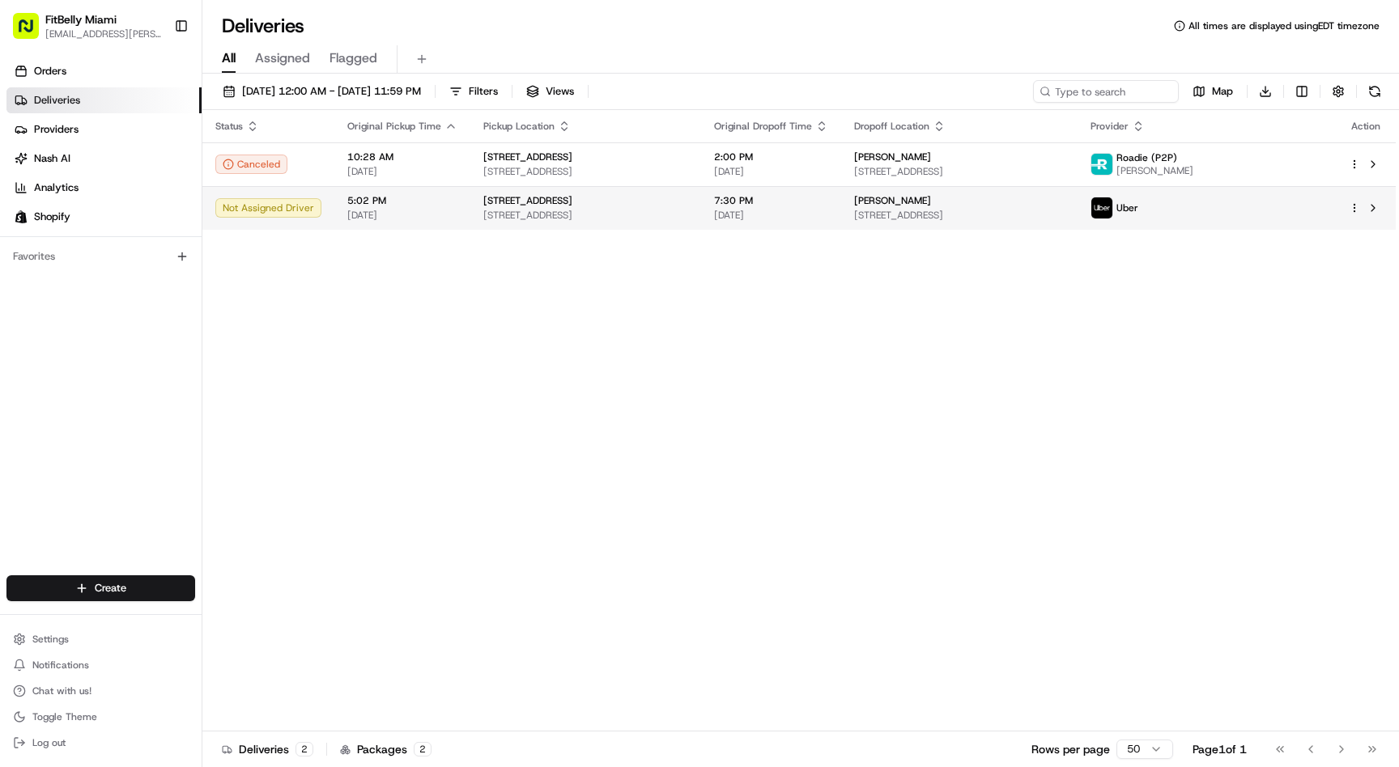
click at [483, 214] on span "[STREET_ADDRESS]" at bounding box center [585, 215] width 205 height 13
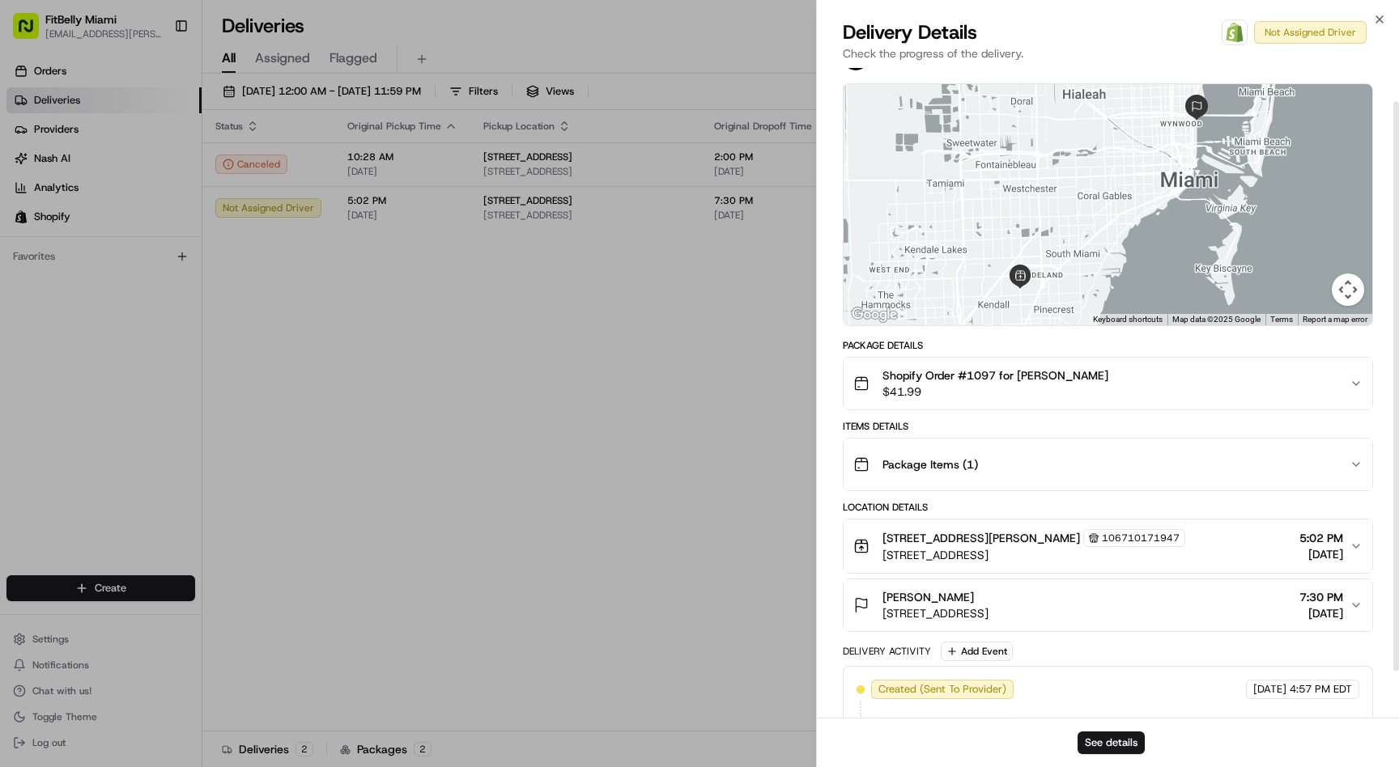
scroll to position [91, 0]
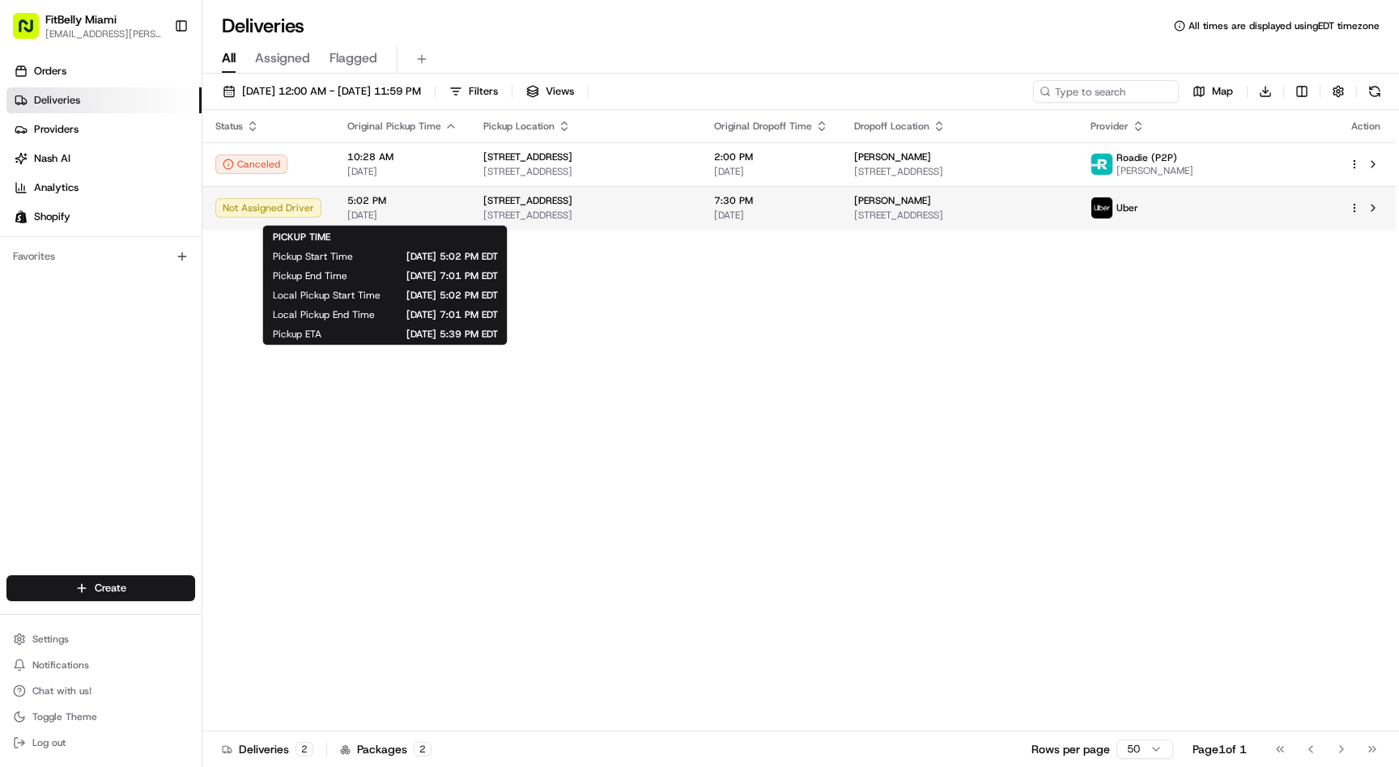
click at [409, 205] on span "5:02 PM" at bounding box center [402, 200] width 110 height 13
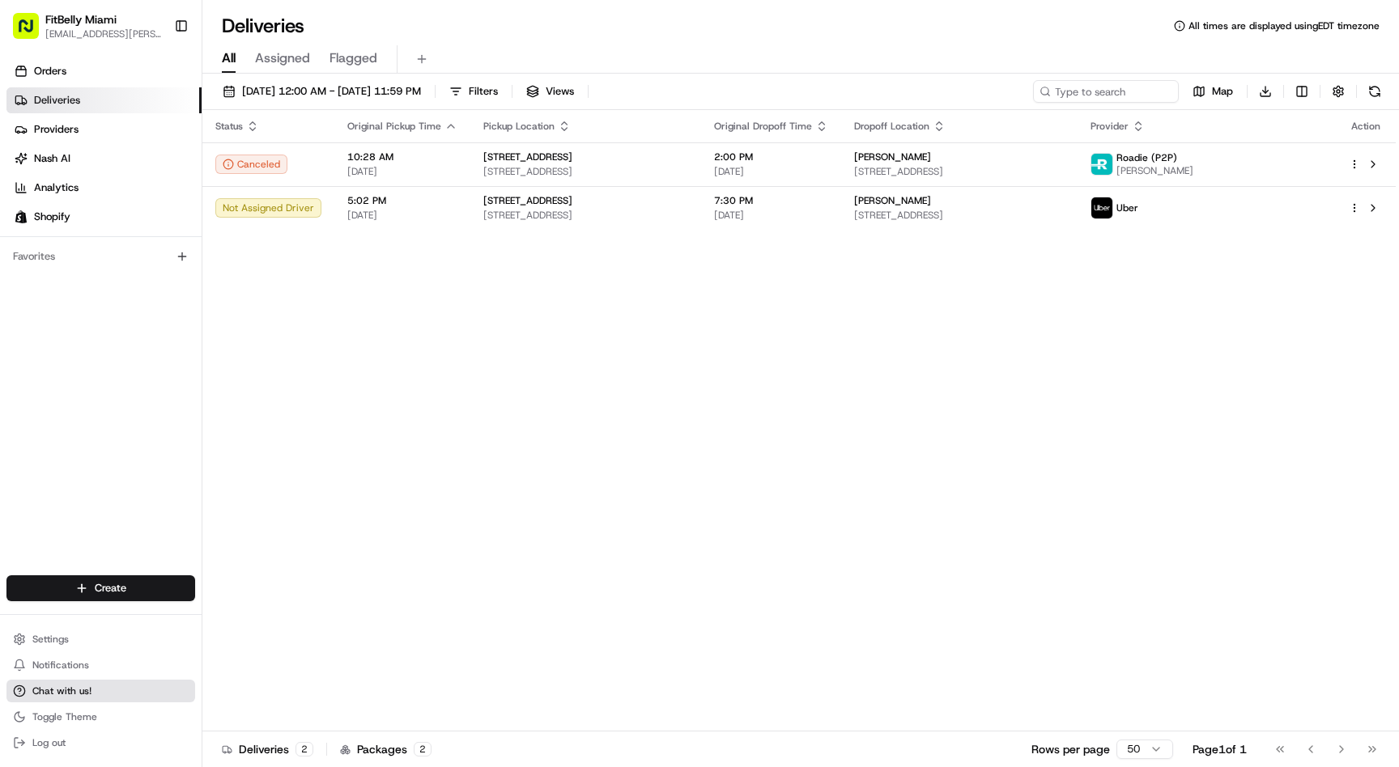
click at [71, 688] on span "Chat with us!" at bounding box center [61, 691] width 59 height 13
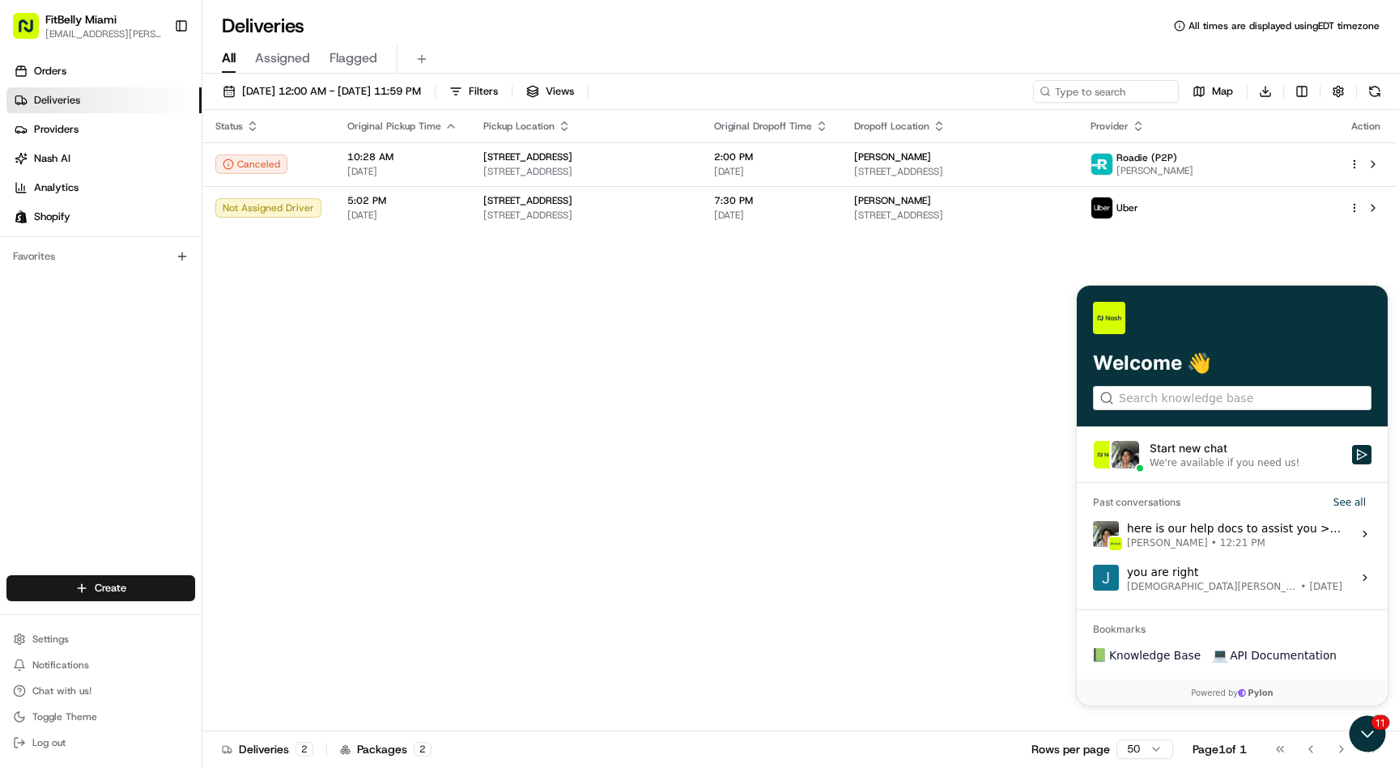
click at [1170, 537] on span "[PERSON_NAME]" at bounding box center [1167, 543] width 81 height 13
click at [1093, 535] on button "View issue" at bounding box center [1092, 534] width 1 height 1
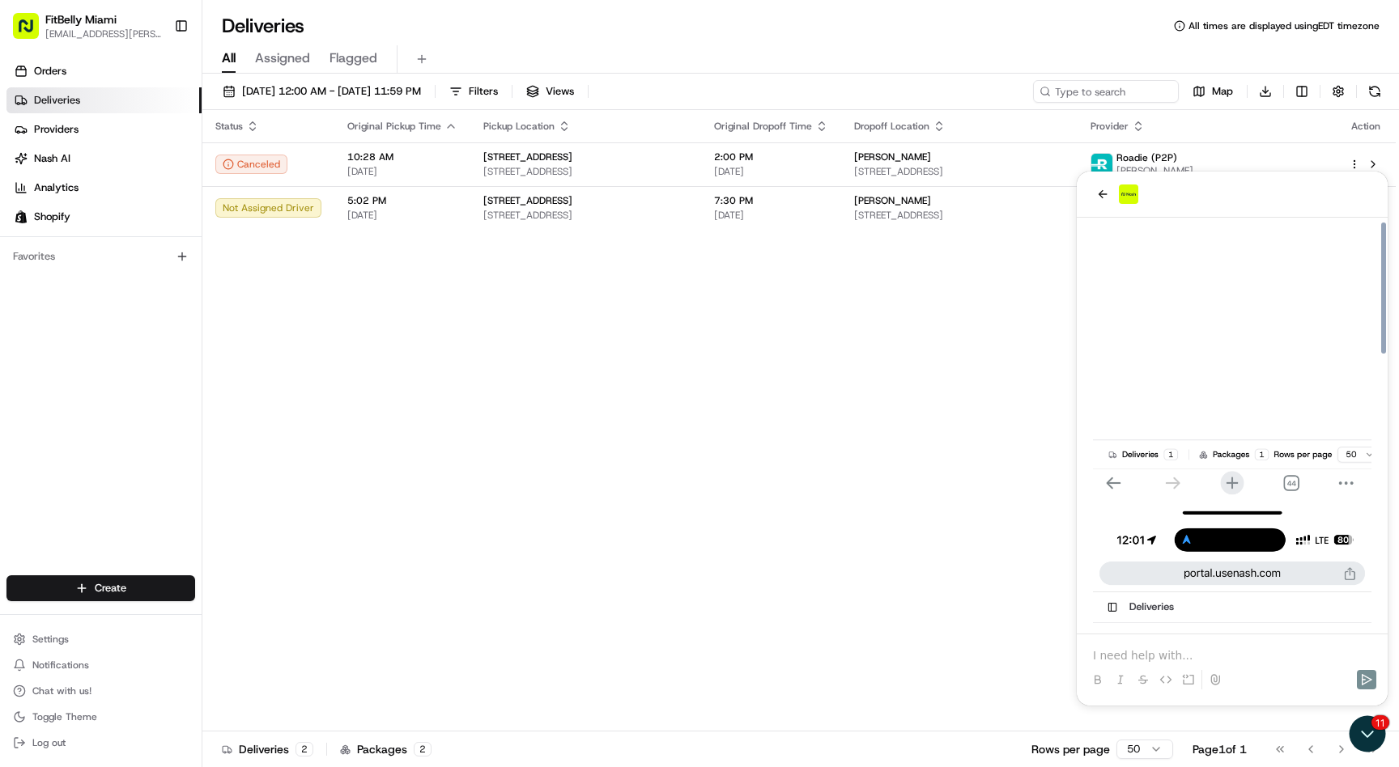
scroll to position [2086, 0]
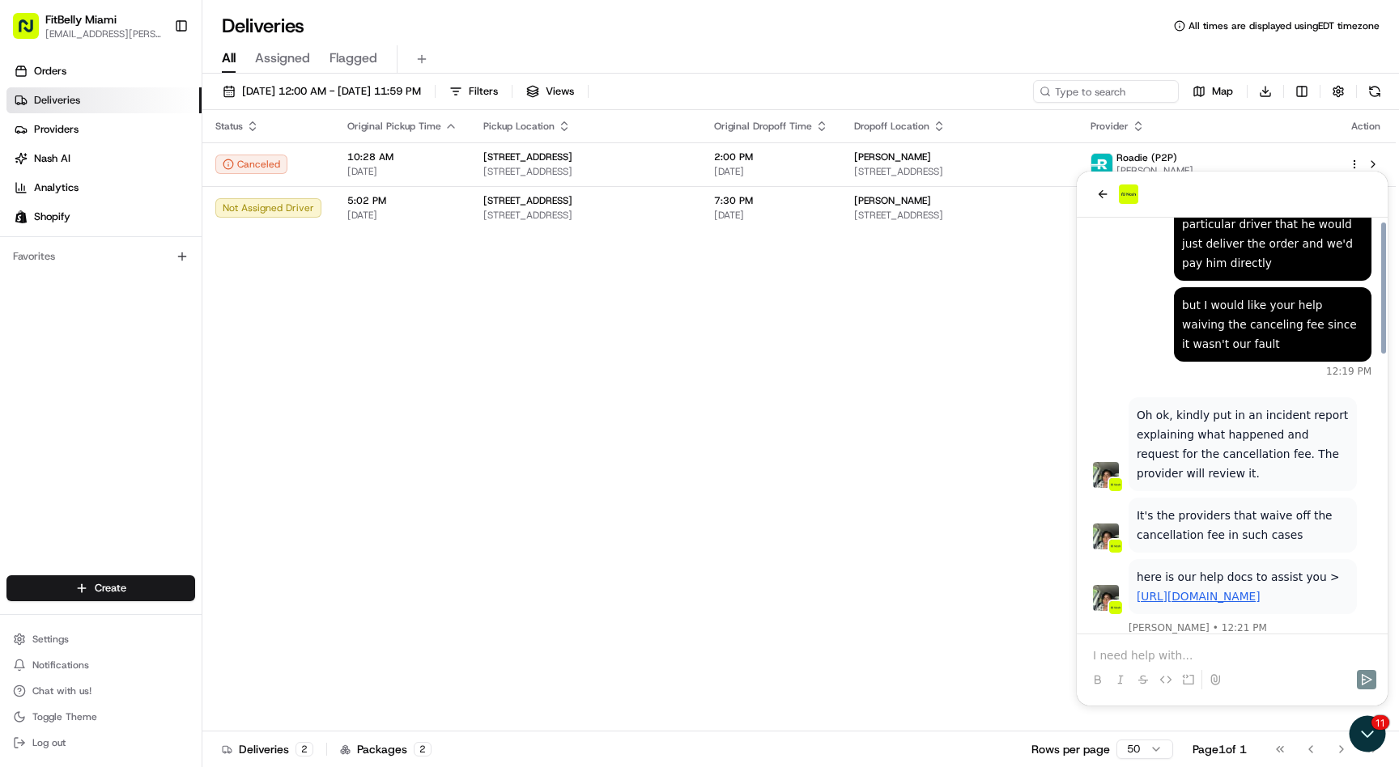
click at [1161, 645] on div at bounding box center [1232, 666] width 298 height 62
click at [1153, 656] on p at bounding box center [1232, 655] width 278 height 16
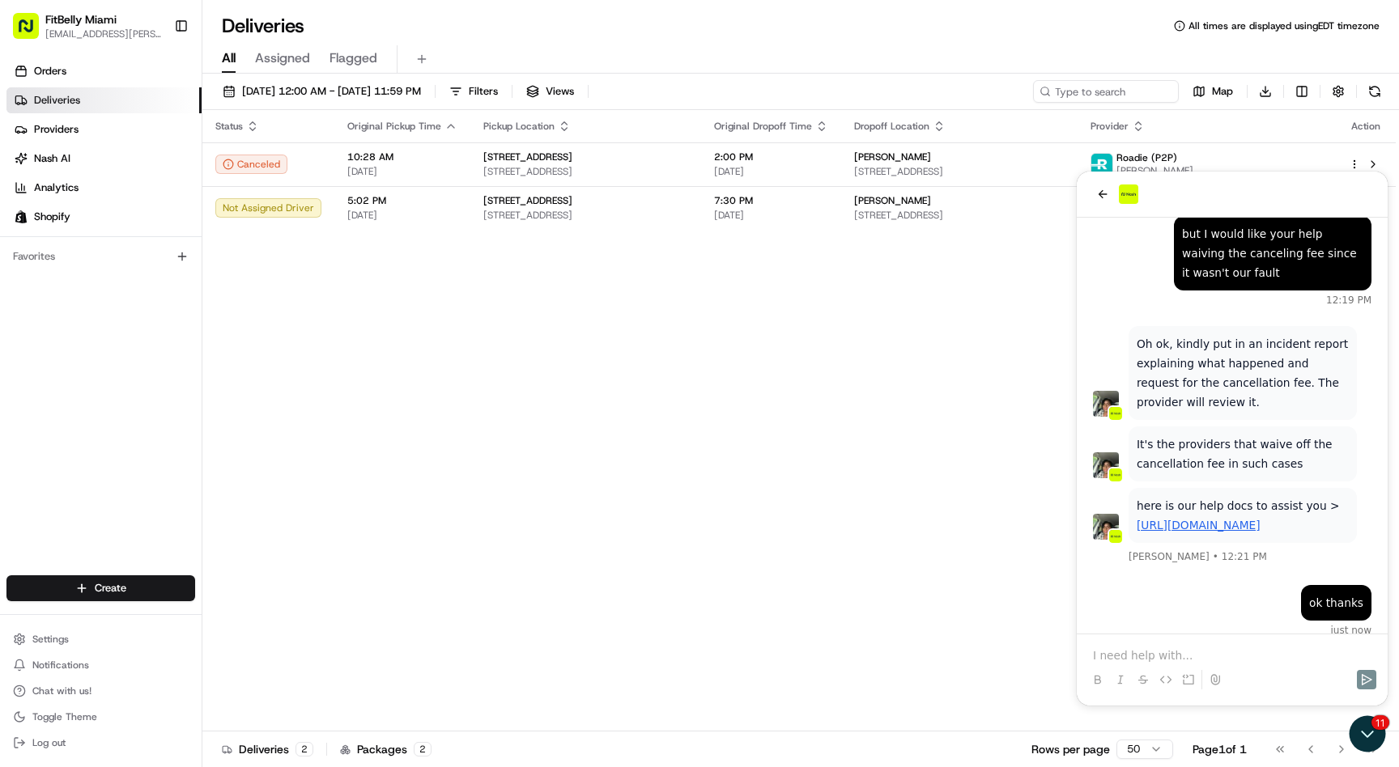
click at [1162, 664] on div at bounding box center [1232, 680] width 298 height 32
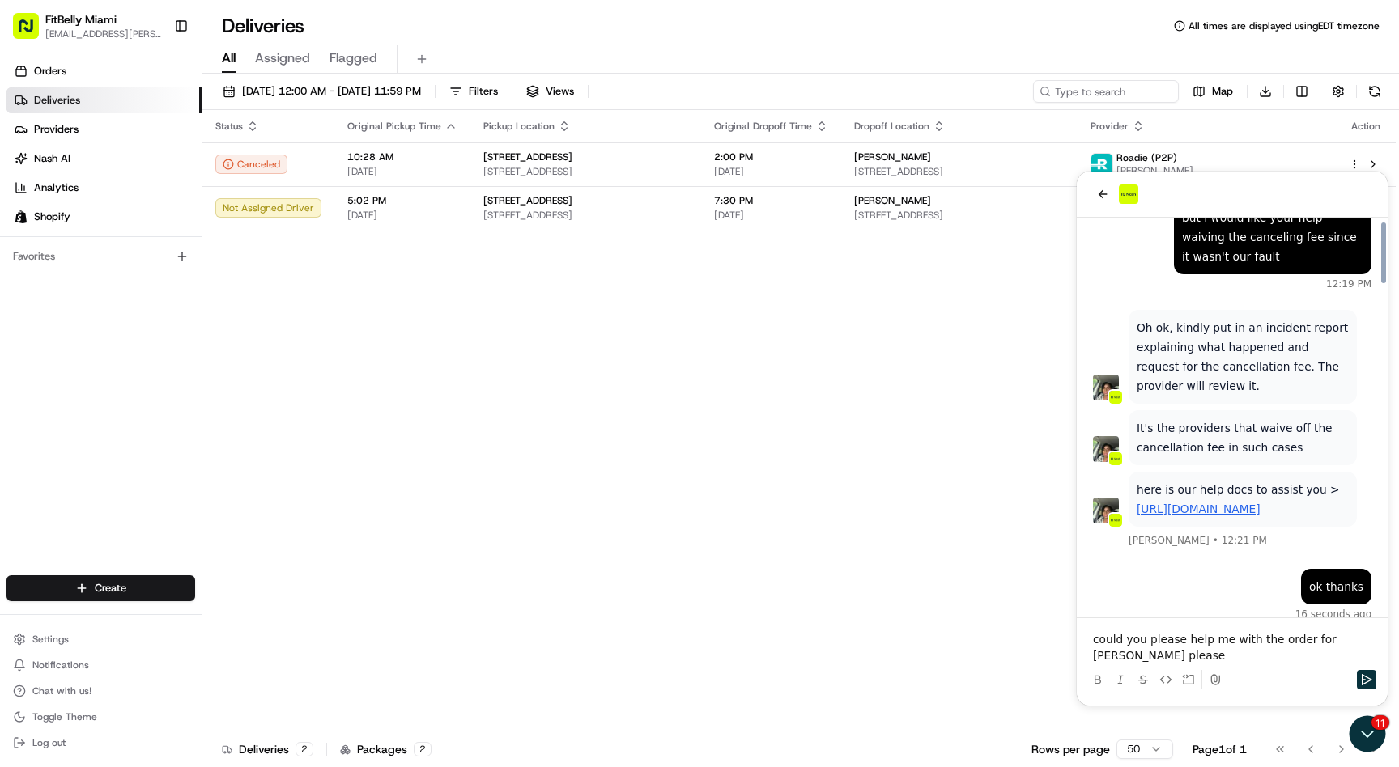
scroll to position [2218, 0]
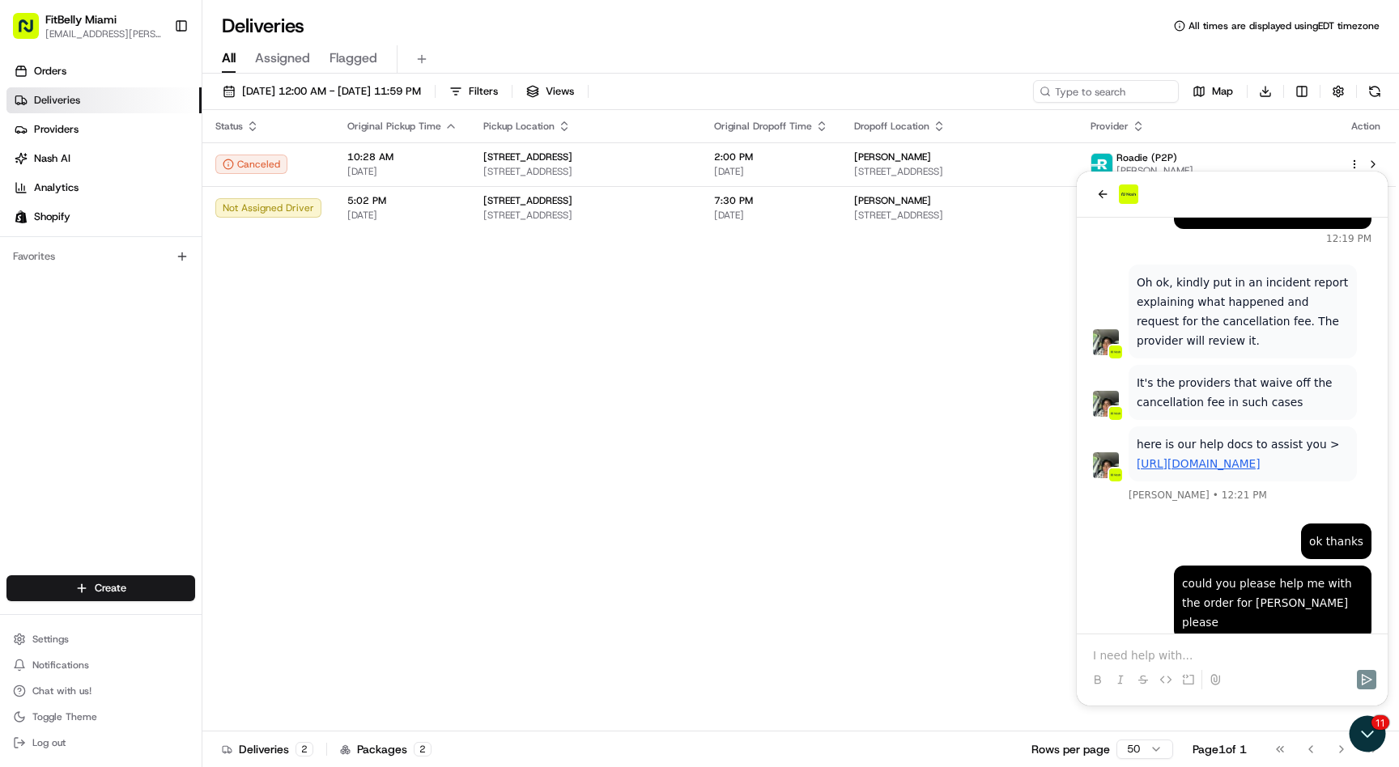
click at [1162, 641] on div at bounding box center [1232, 666] width 298 height 62
click at [1159, 654] on p at bounding box center [1232, 655] width 278 height 16
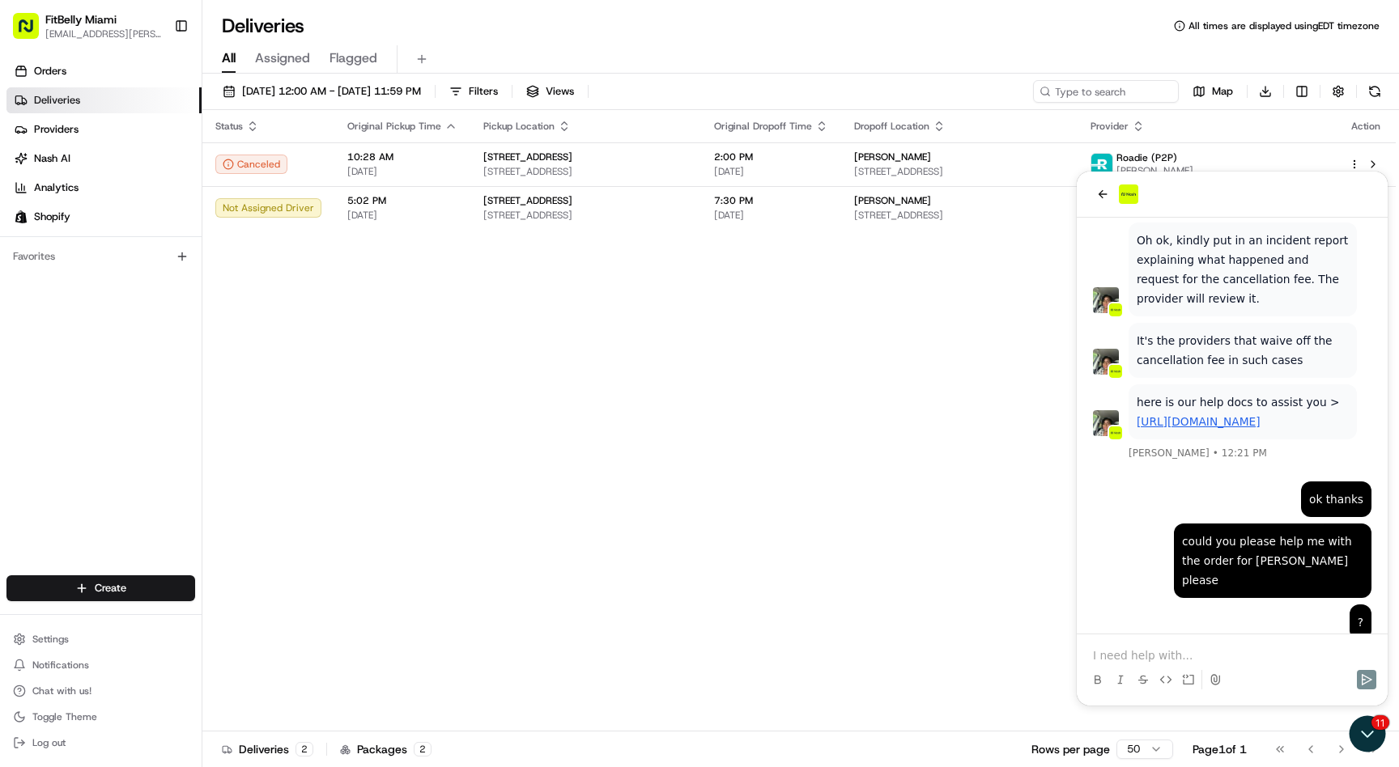
click at [1178, 653] on p at bounding box center [1232, 655] width 278 height 16
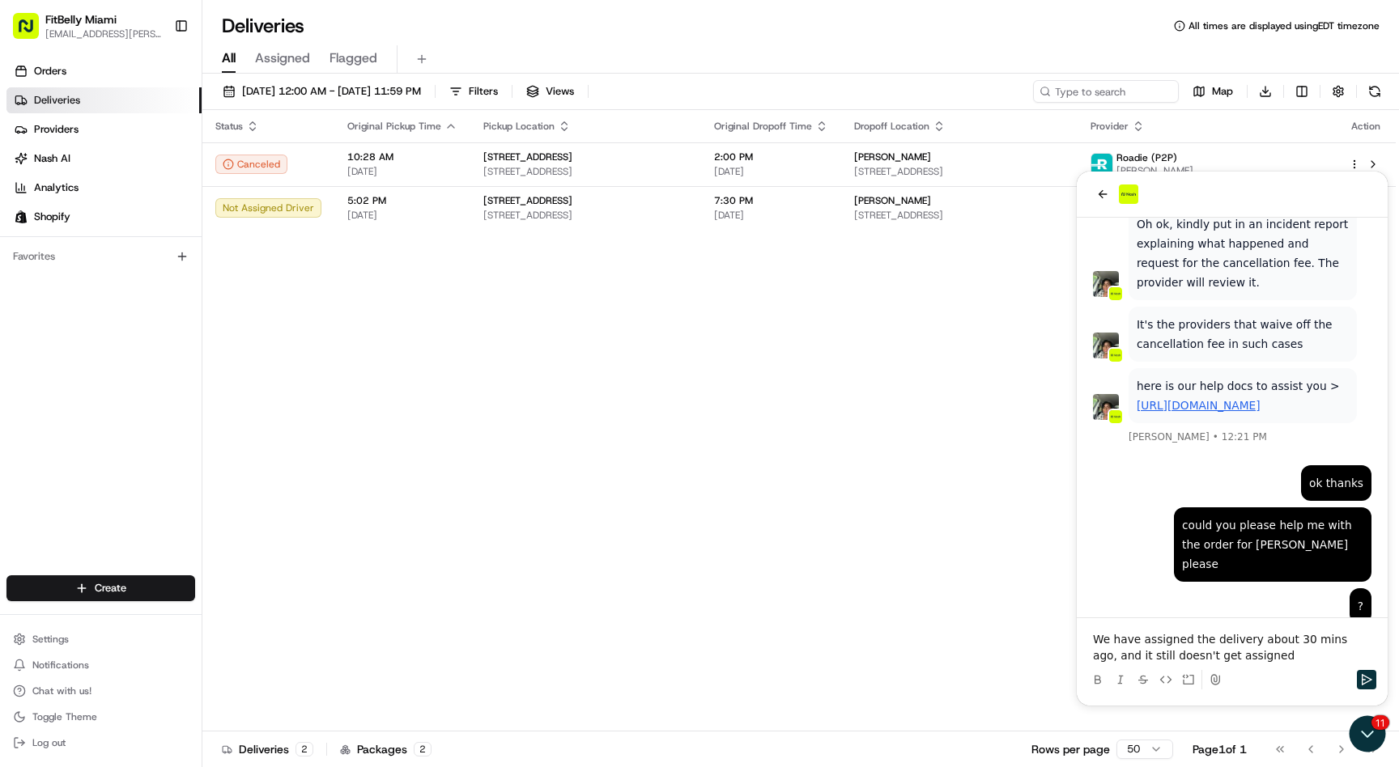
scroll to position [2341, 0]
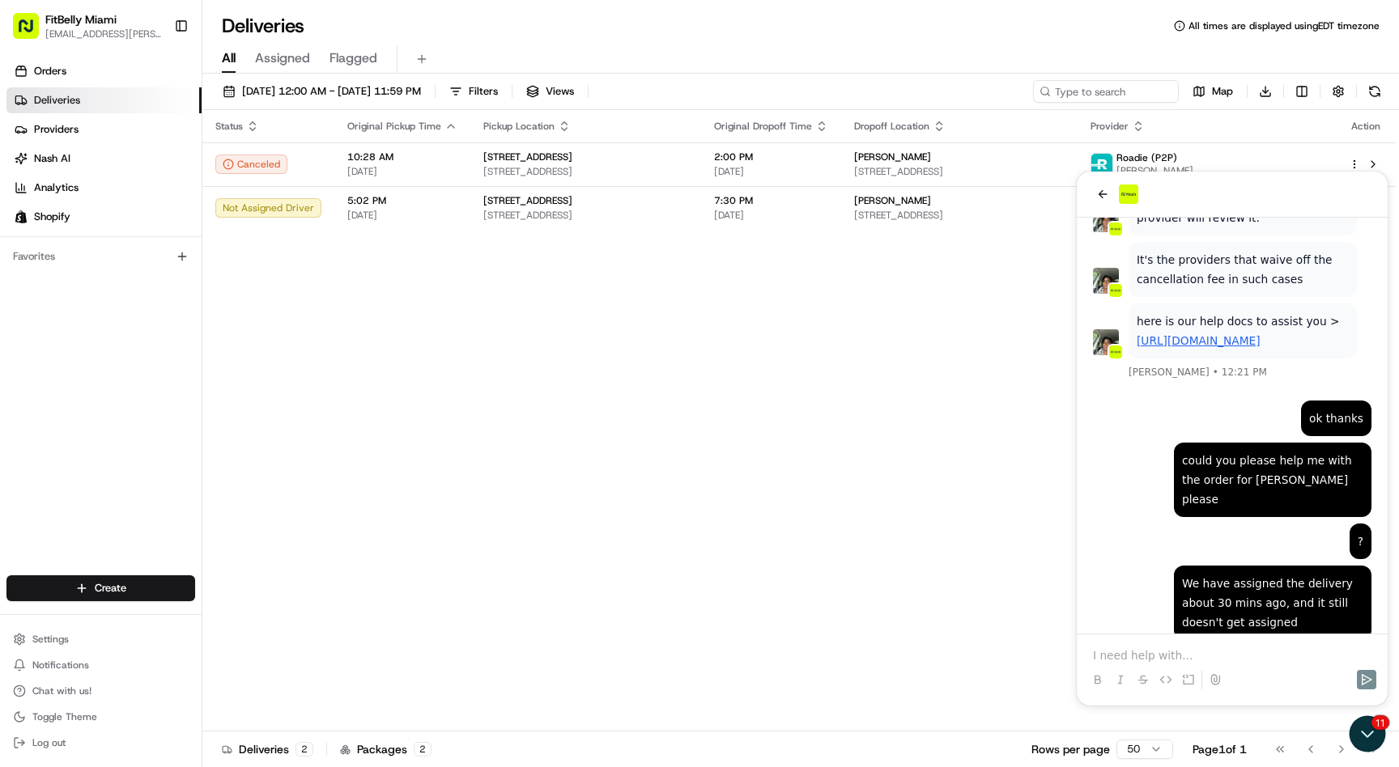
click at [860, 461] on div "Status Original Pickup Time Pickup Location Original Dropoff Time Dropoff Locat…" at bounding box center [798, 421] width 1193 height 622
click at [1177, 655] on p at bounding box center [1232, 655] width 278 height 16
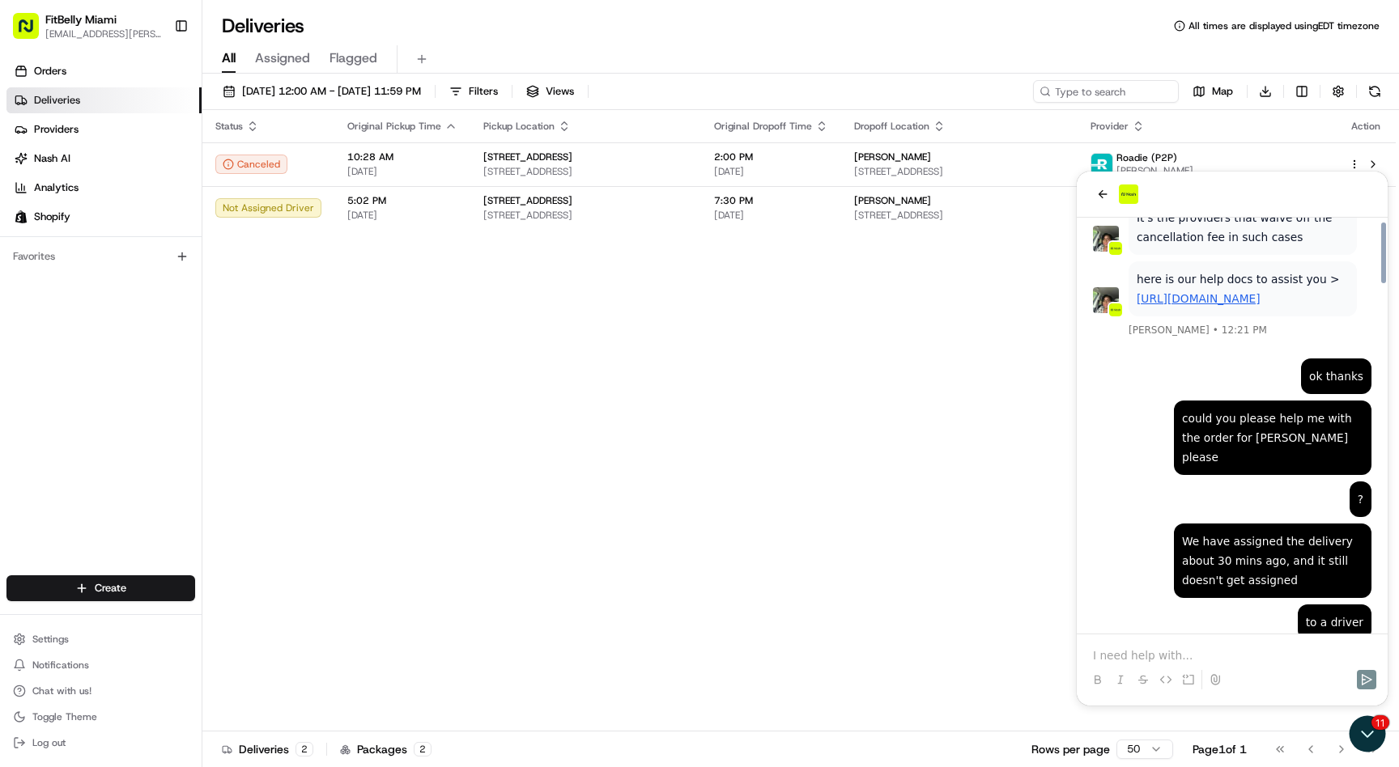
click at [785, 500] on div "Status Original Pickup Time Pickup Location Original Dropoff Time Dropoff Locat…" at bounding box center [798, 421] width 1193 height 622
click at [933, 321] on div "Status Original Pickup Time Pickup Location Original Dropoff Time Dropoff Locat…" at bounding box center [798, 421] width 1193 height 622
click at [638, 343] on div "Status Original Pickup Time Pickup Location Original Dropoff Time Dropoff Locat…" at bounding box center [798, 421] width 1193 height 622
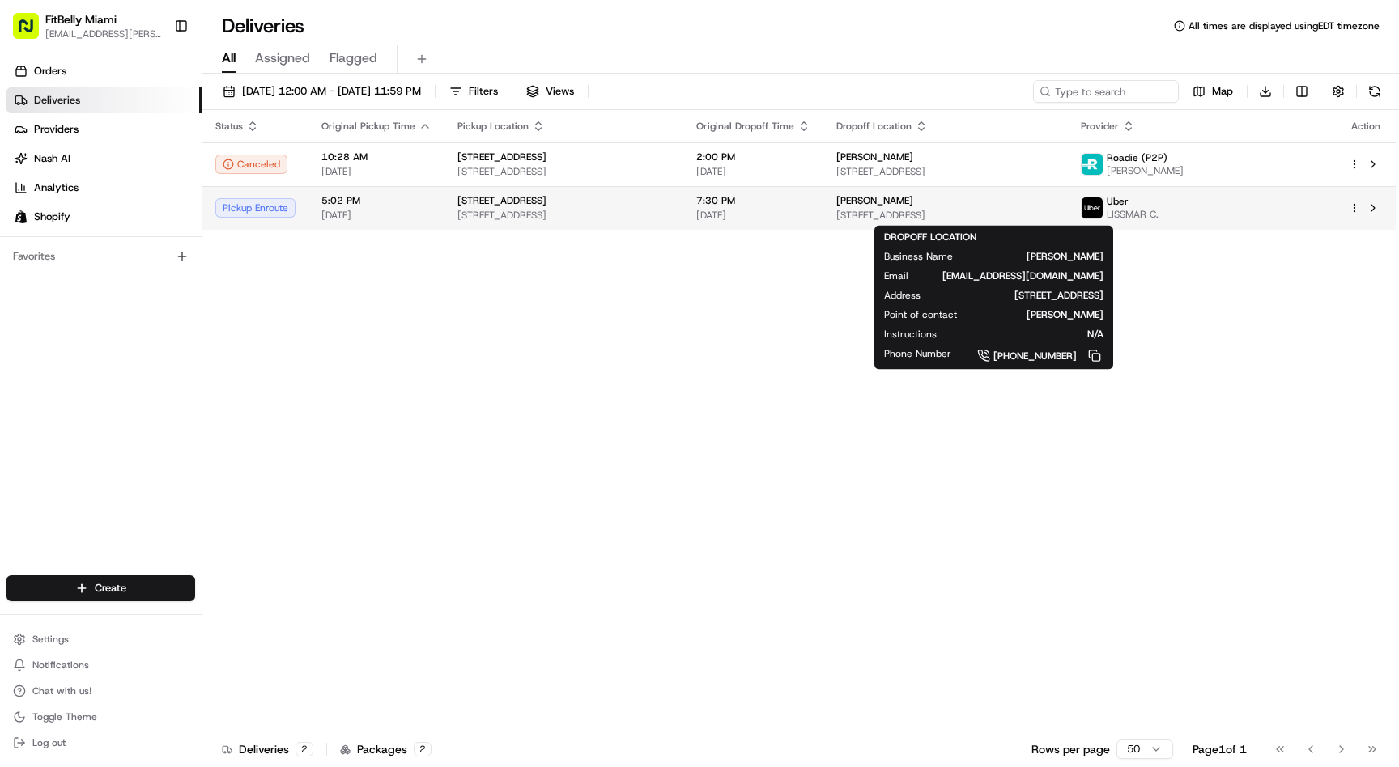
click at [1055, 202] on div "[PERSON_NAME]" at bounding box center [945, 200] width 219 height 13
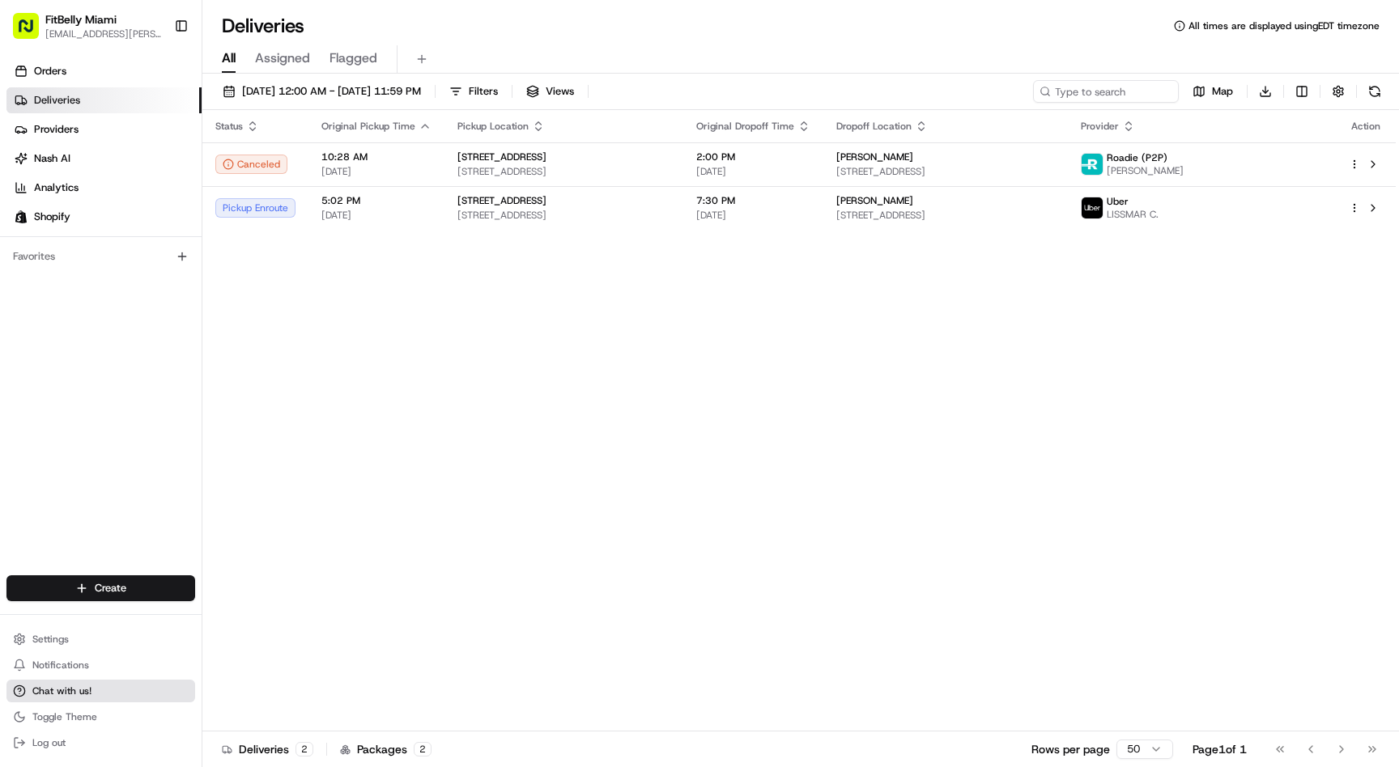
click at [96, 683] on button "Chat with us!" at bounding box center [100, 691] width 189 height 23
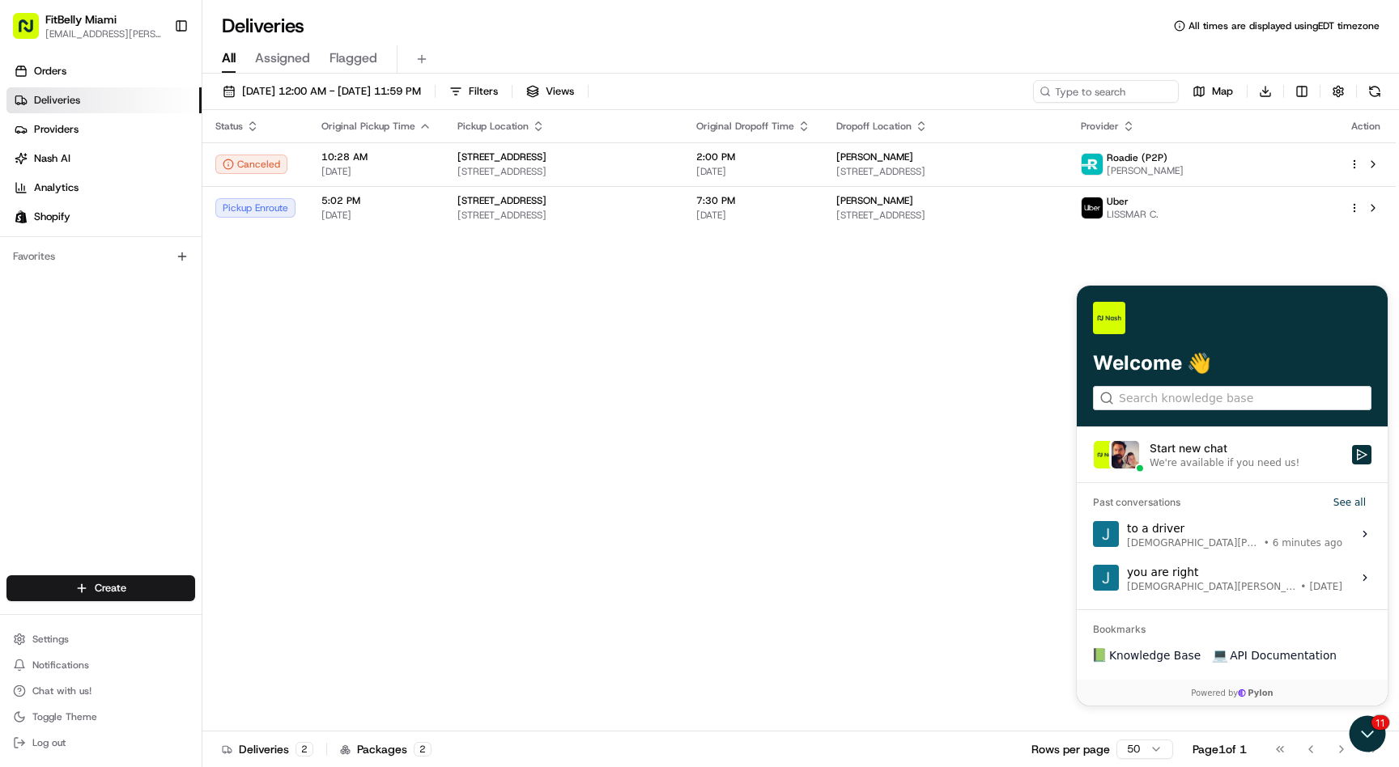
click at [1188, 530] on div "to a driver [PERSON_NAME] • 6 minutes ago" at bounding box center [1234, 534] width 215 height 31
click at [1093, 534] on button "View issue" at bounding box center [1092, 534] width 1 height 1
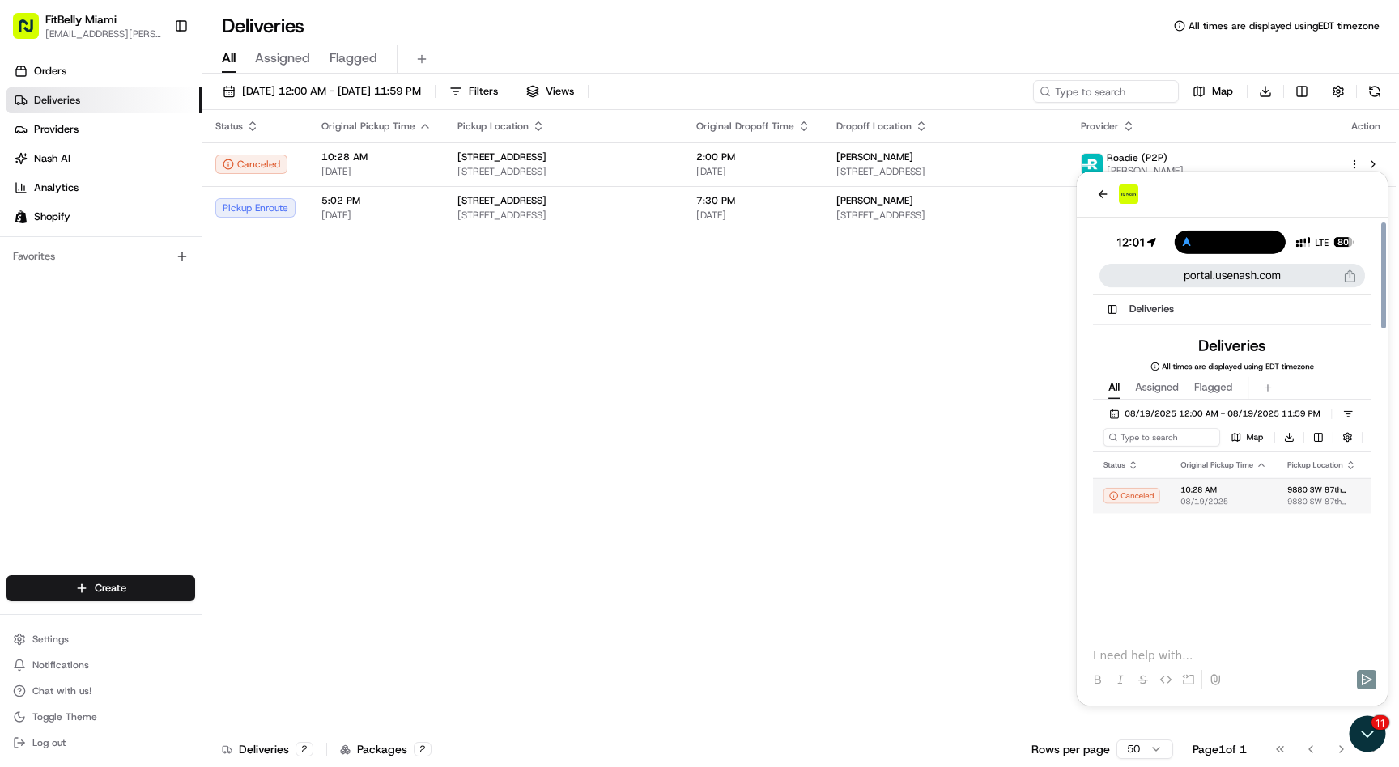
scroll to position [2384, 0]
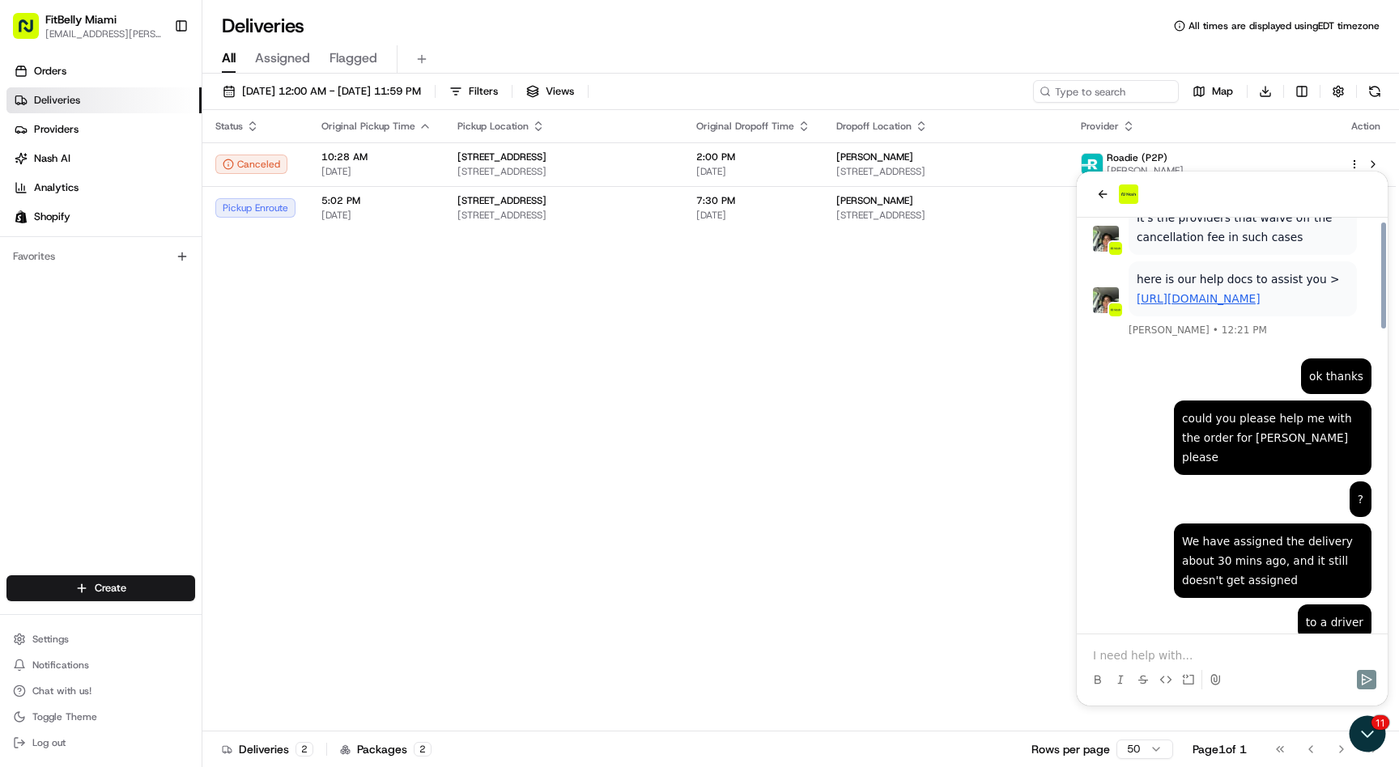
click at [1158, 649] on p at bounding box center [1232, 655] width 278 height 16
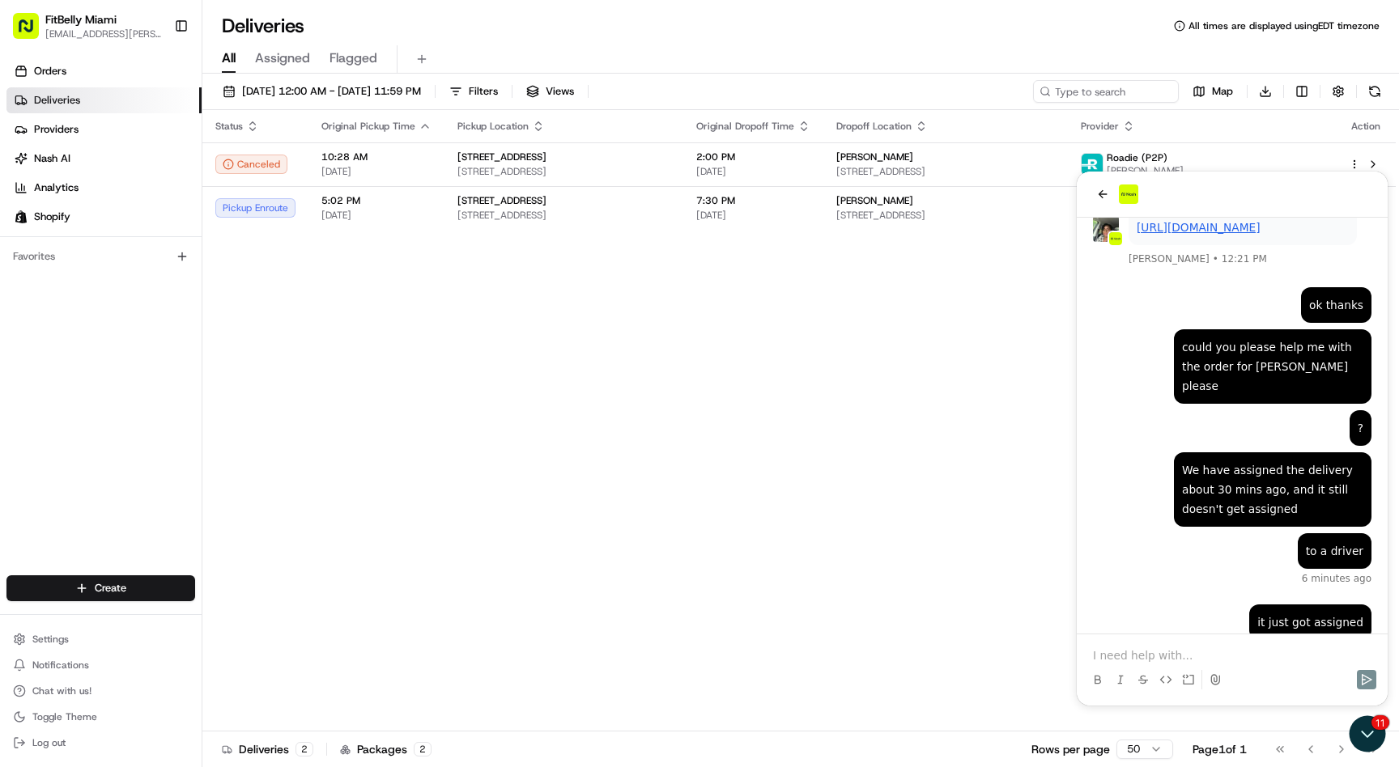
click at [1160, 659] on p at bounding box center [1232, 655] width 278 height 16
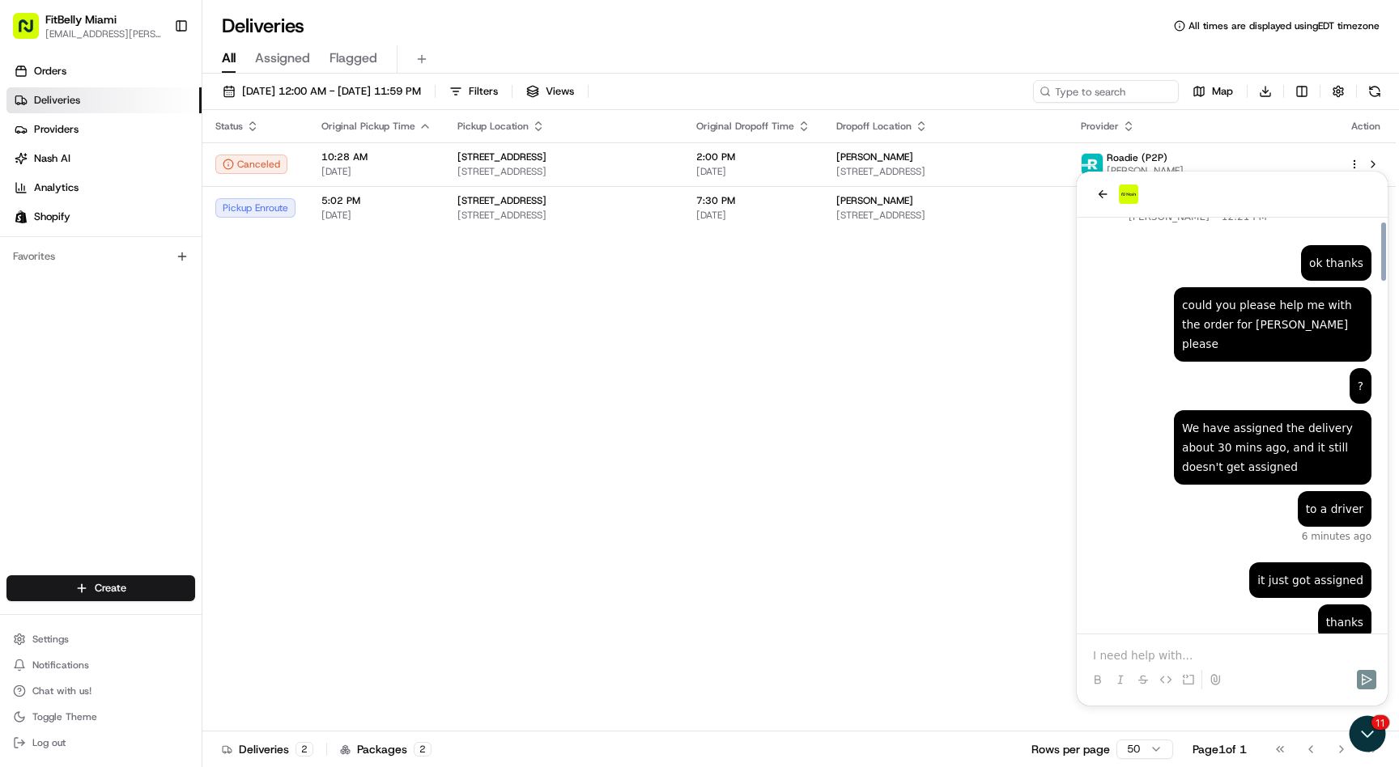
click at [881, 525] on div "Status Original Pickup Time Pickup Location Original Dropoff Time Dropoff Locat…" at bounding box center [798, 421] width 1193 height 622
click at [1106, 194] on icon "back" at bounding box center [1102, 194] width 9 height 8
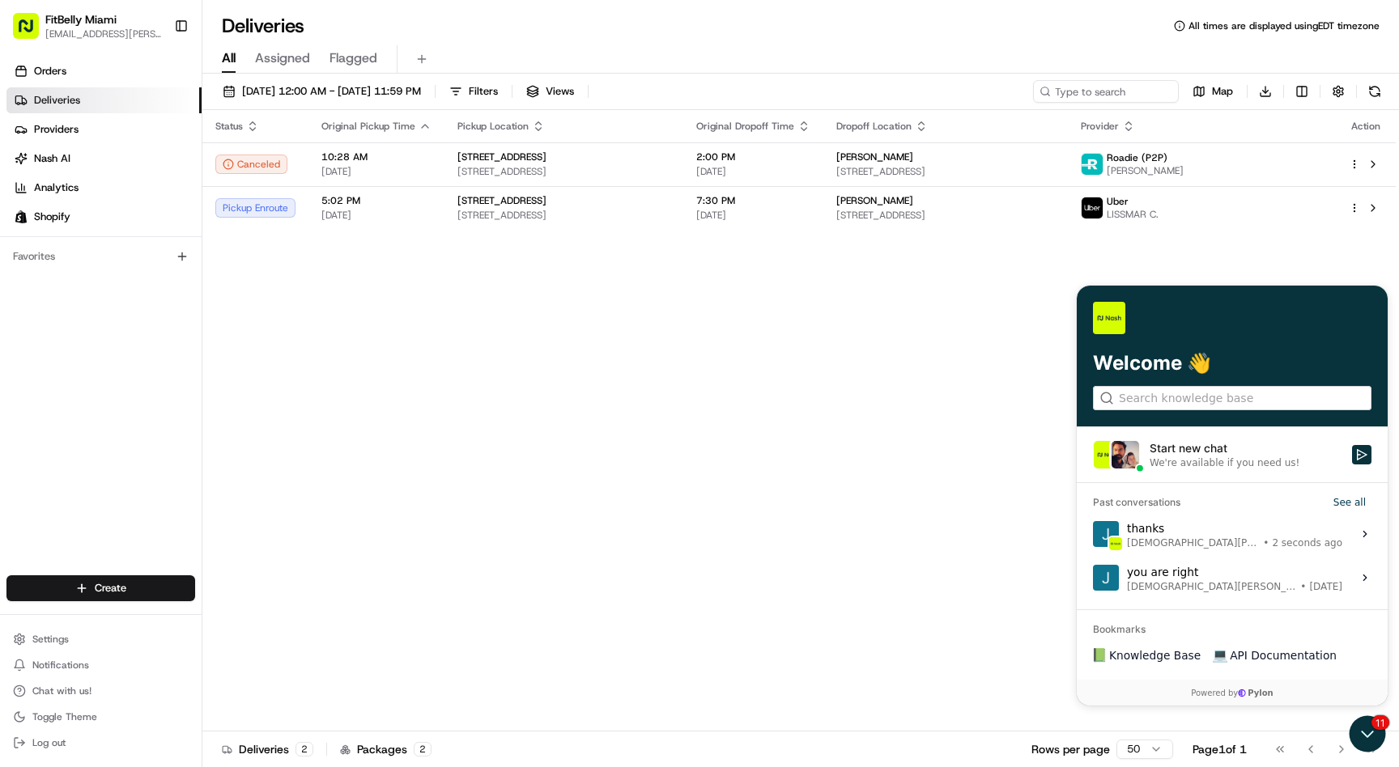
click at [859, 333] on div "Status Original Pickup Time Pickup Location Original Dropoff Time Dropoff Locat…" at bounding box center [798, 421] width 1193 height 622
click at [1378, 740] on icon "Open customer support" at bounding box center [1367, 734] width 40 height 40
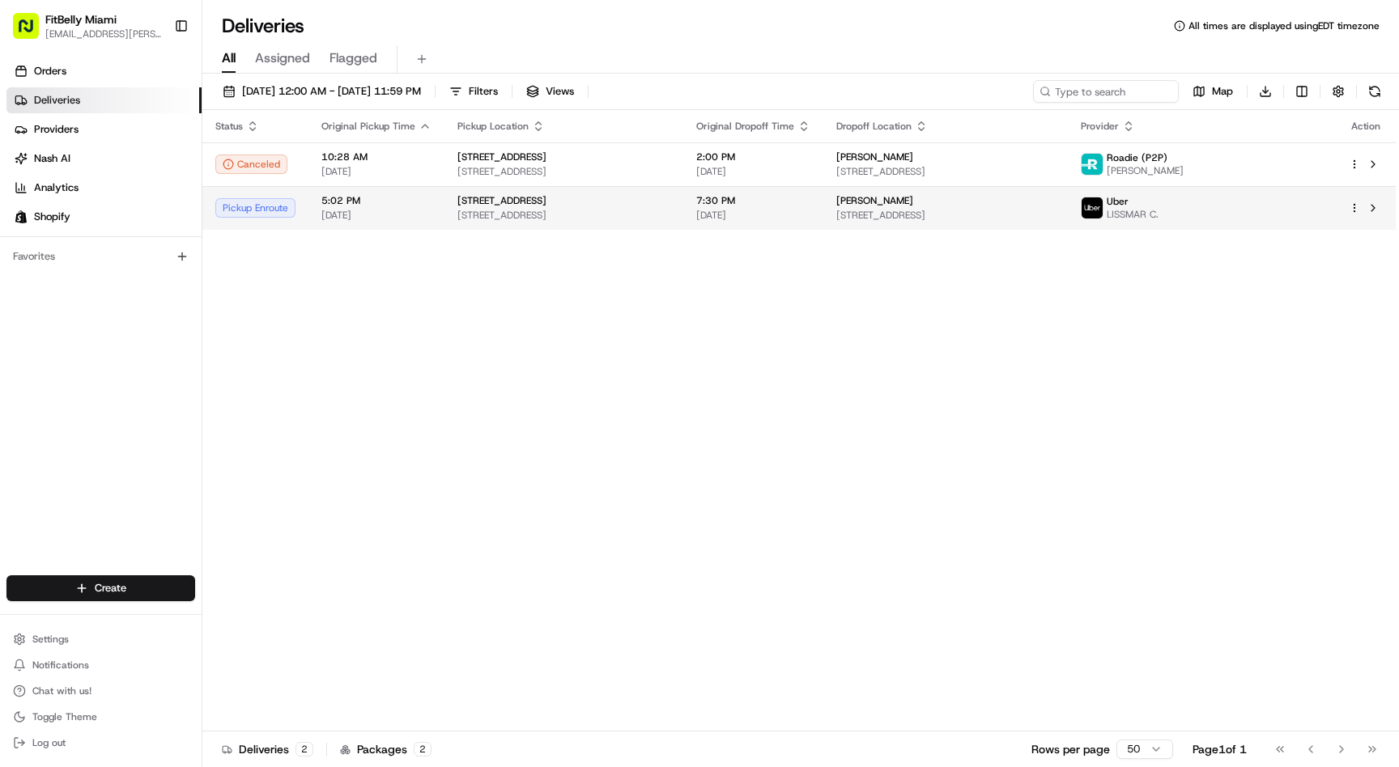
click at [342, 206] on span "5:02 PM" at bounding box center [376, 200] width 110 height 13
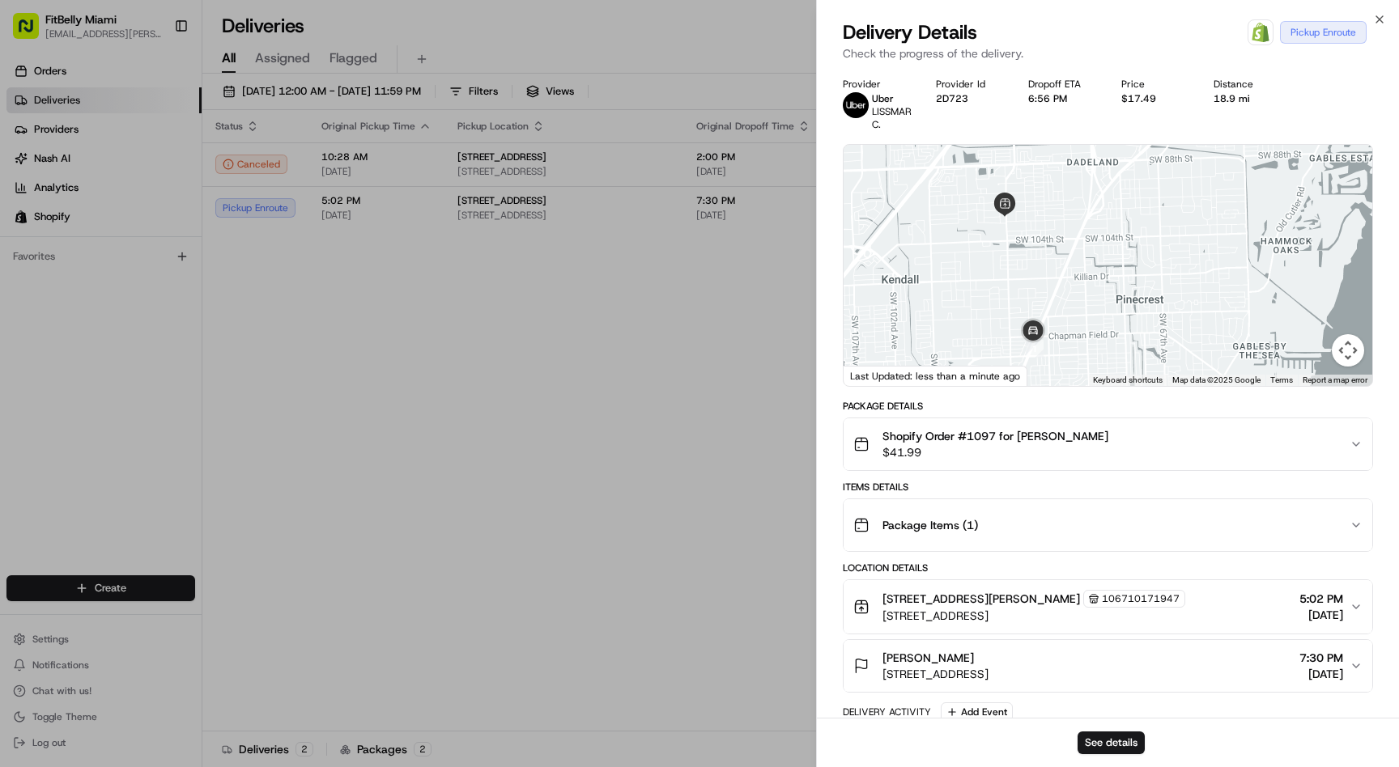
drag, startPoint x: 1013, startPoint y: 352, endPoint x: 974, endPoint y: 292, distance: 71.0
click at [974, 292] on div at bounding box center [1107, 265] width 529 height 241
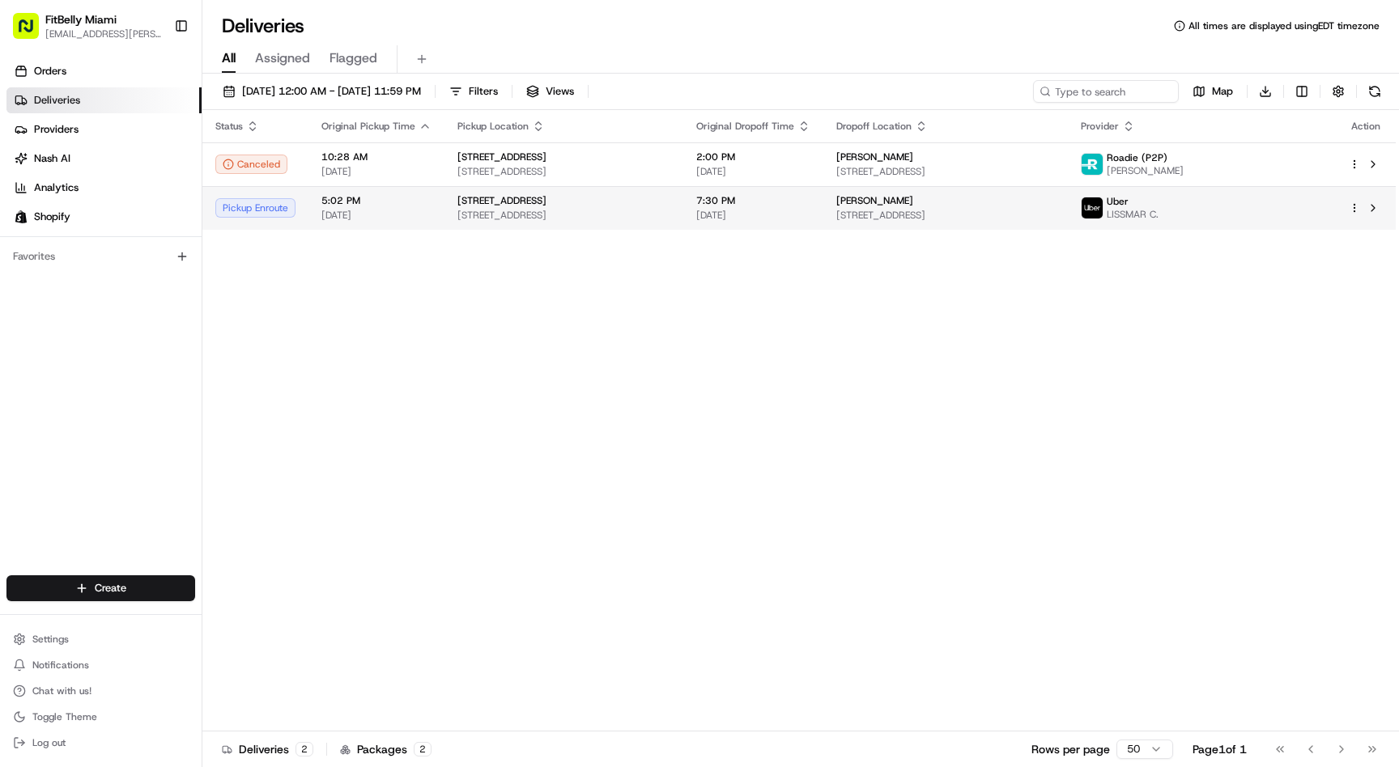
click at [527, 206] on span "[STREET_ADDRESS]" at bounding box center [501, 200] width 89 height 13
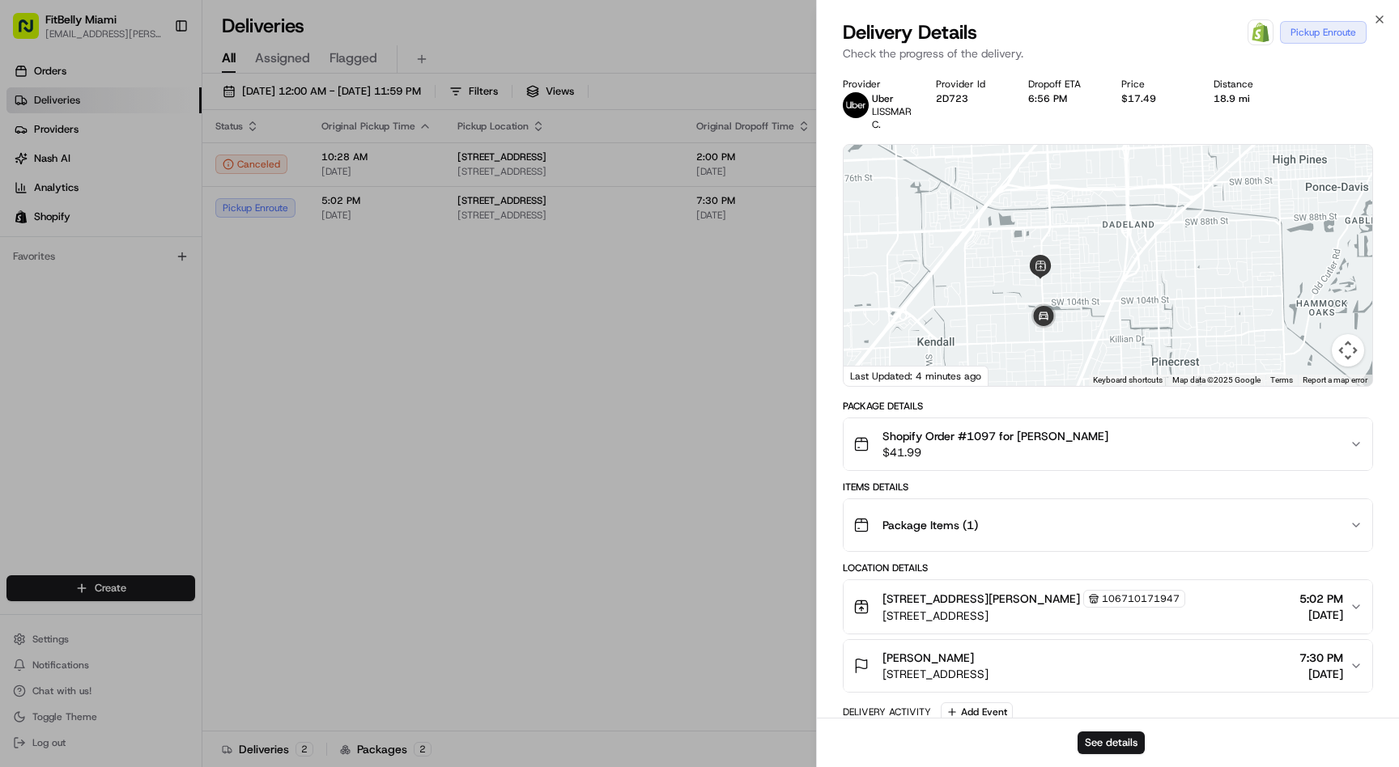
drag, startPoint x: 1013, startPoint y: 320, endPoint x: 1008, endPoint y: 222, distance: 98.0
click at [1008, 222] on div at bounding box center [1107, 265] width 529 height 241
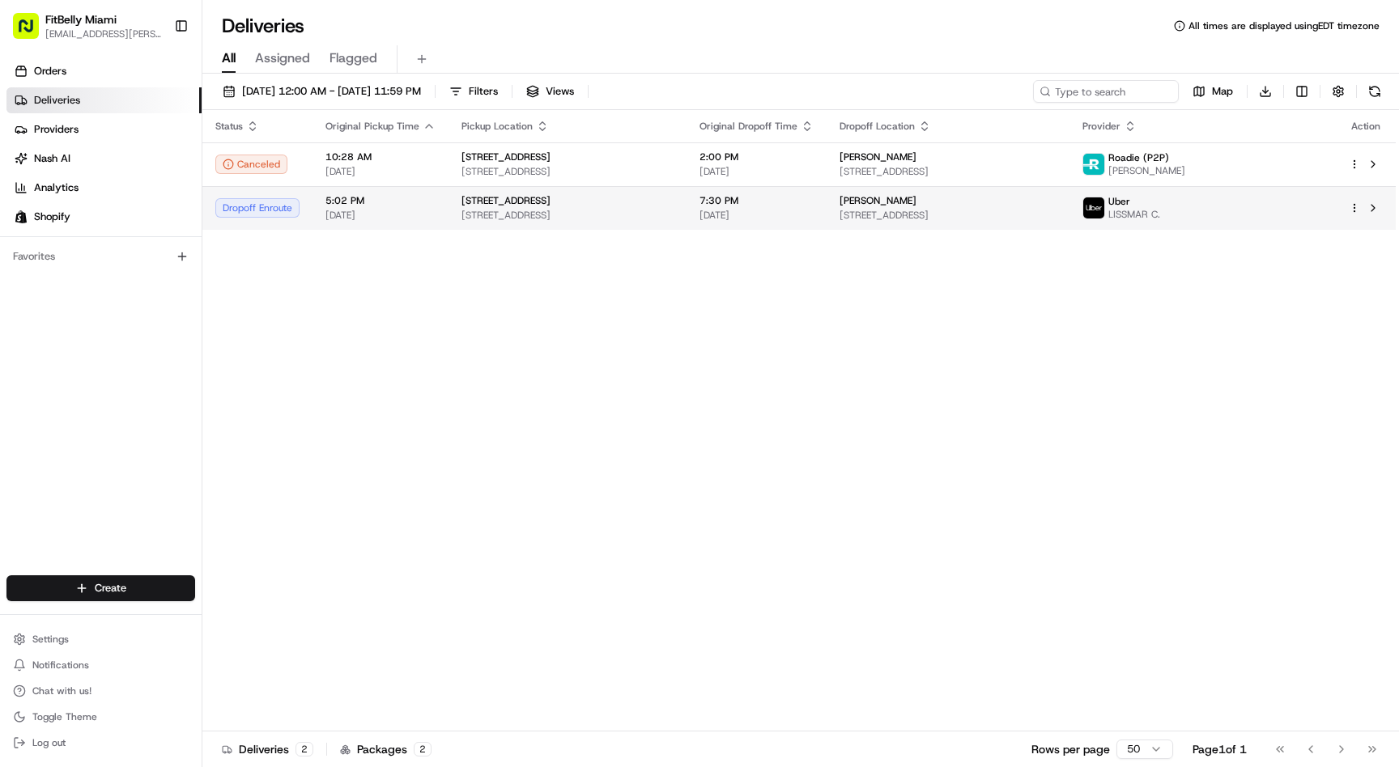
click at [499, 206] on span "[STREET_ADDRESS]" at bounding box center [505, 200] width 89 height 13
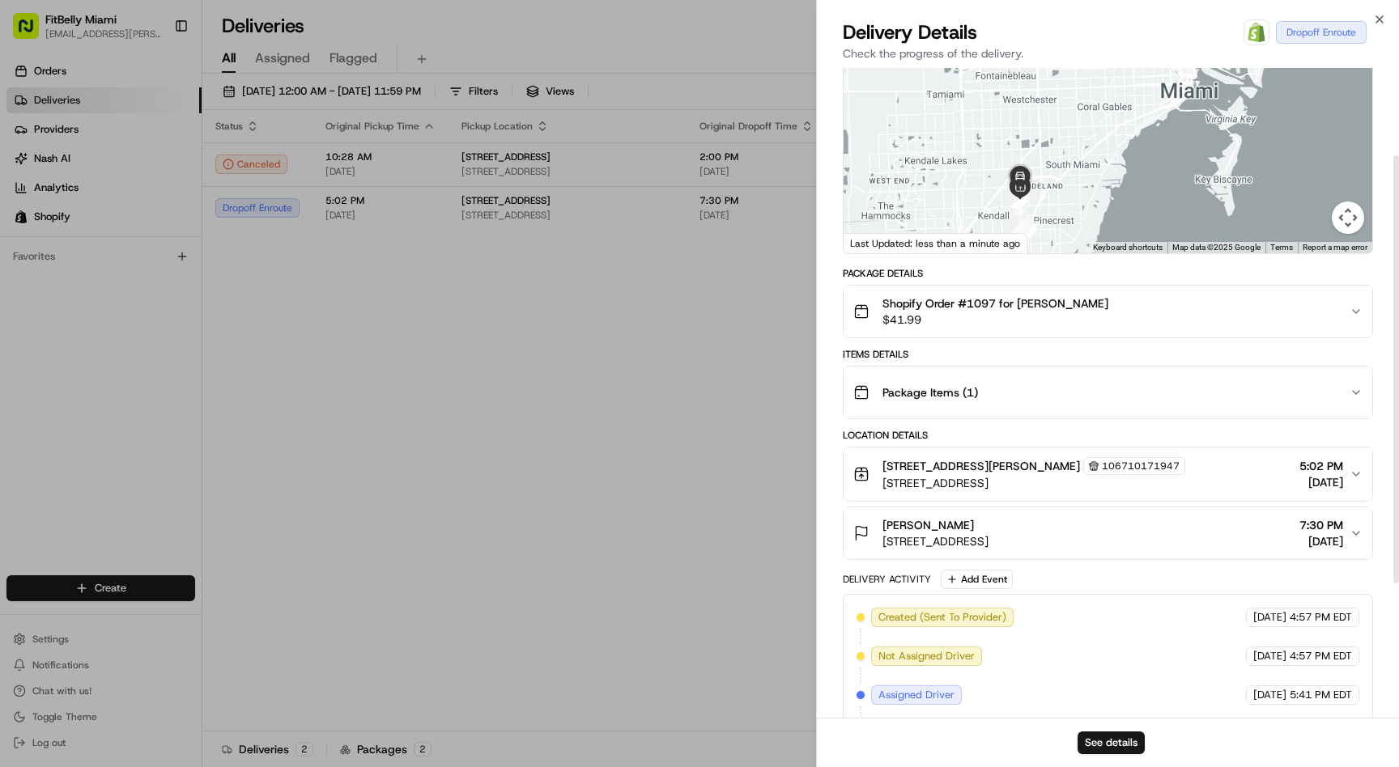
scroll to position [0, 0]
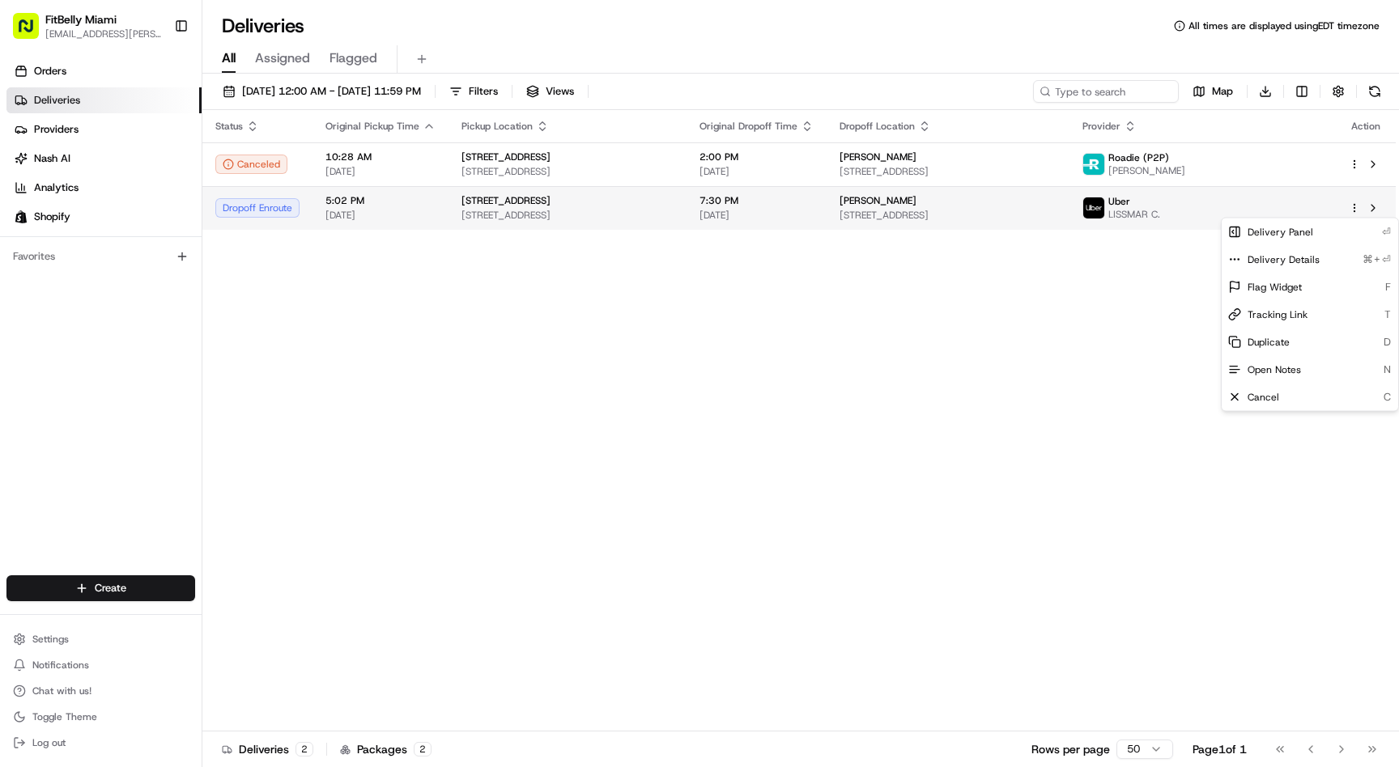
click at [1357, 207] on html "FitBelly Miami [EMAIL_ADDRESS][PERSON_NAME][DOMAIN_NAME] Toggle Sidebar Orders …" at bounding box center [699, 383] width 1399 height 767
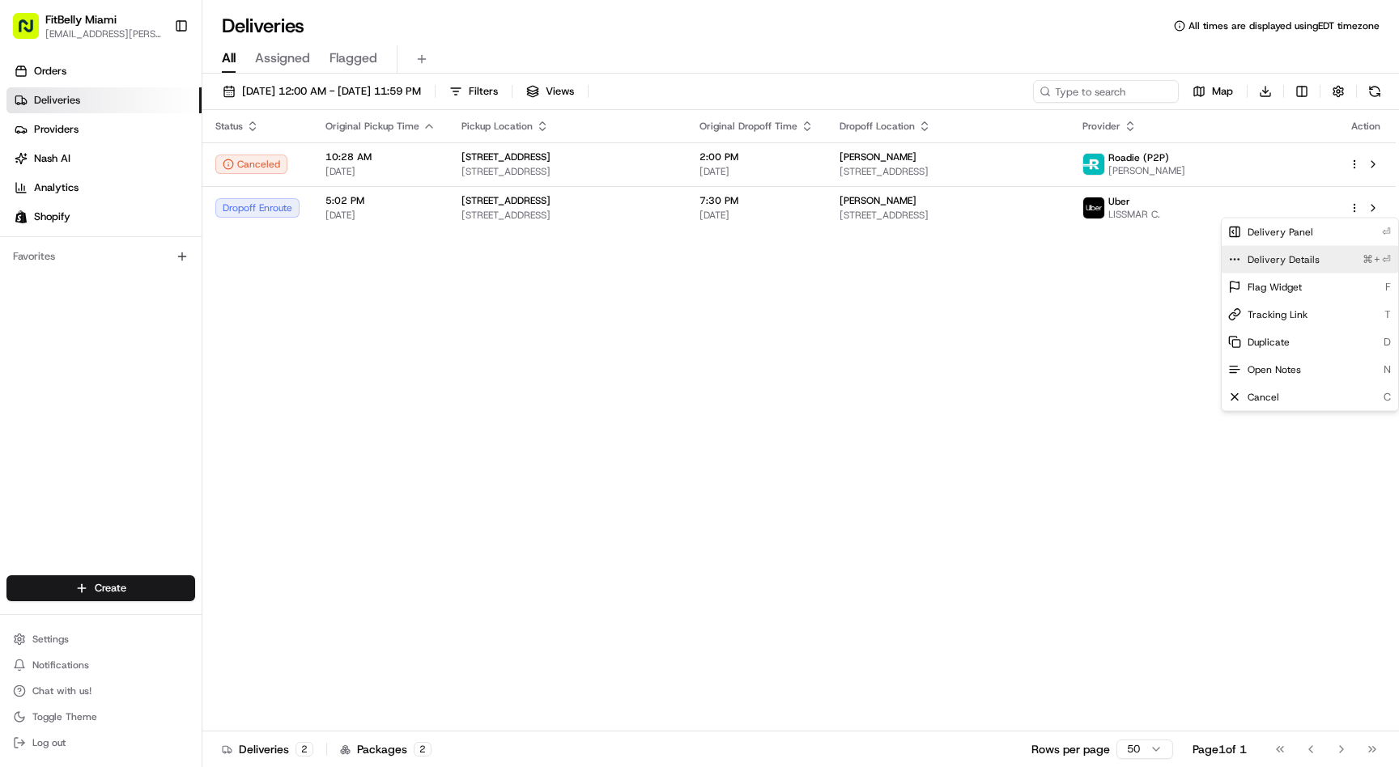
click at [1264, 260] on span "Delivery Details" at bounding box center [1283, 259] width 72 height 13
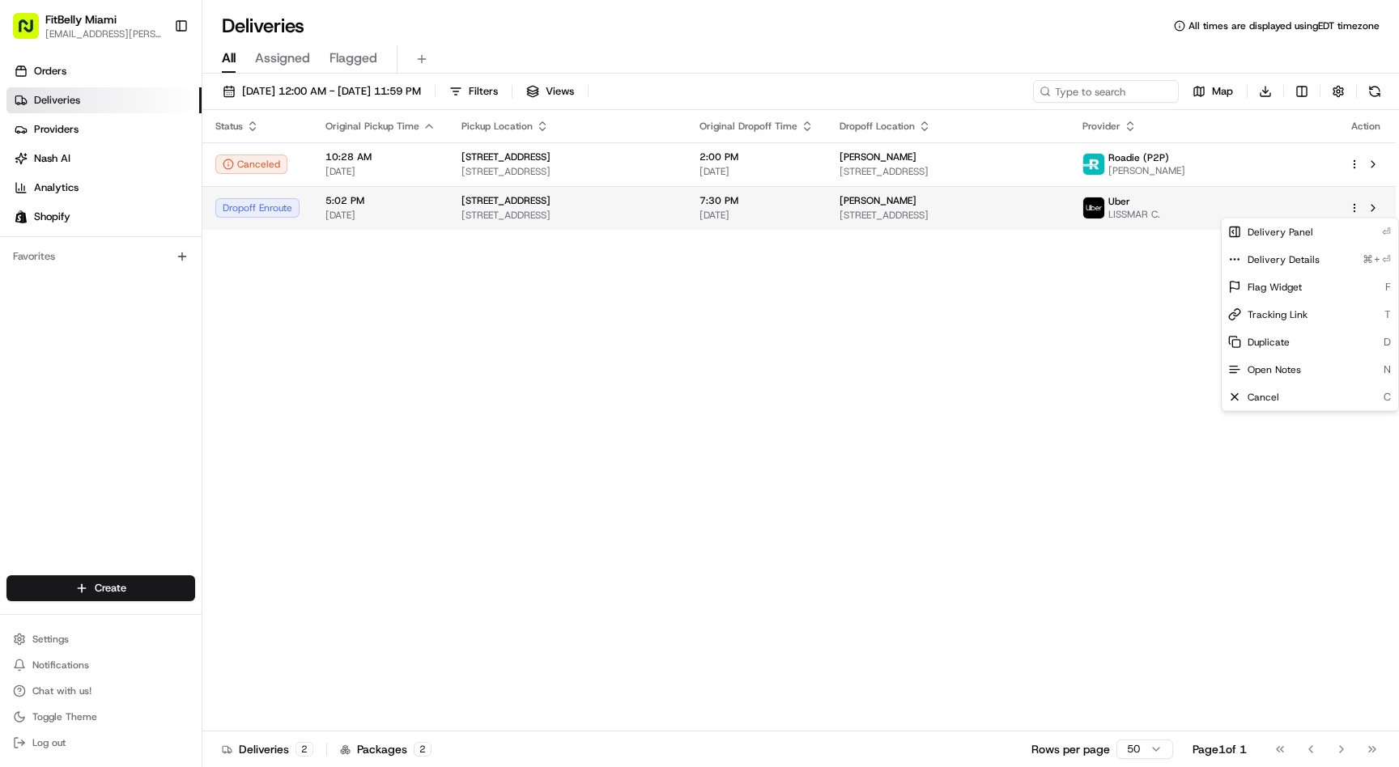
click at [289, 213] on html "FitBelly Miami [EMAIL_ADDRESS][PERSON_NAME][DOMAIN_NAME] Toggle Sidebar Orders …" at bounding box center [699, 383] width 1399 height 767
click at [300, 213] on td "Dropoff Enroute" at bounding box center [257, 208] width 110 height 44
